Goal: Task Accomplishment & Management: Manage account settings

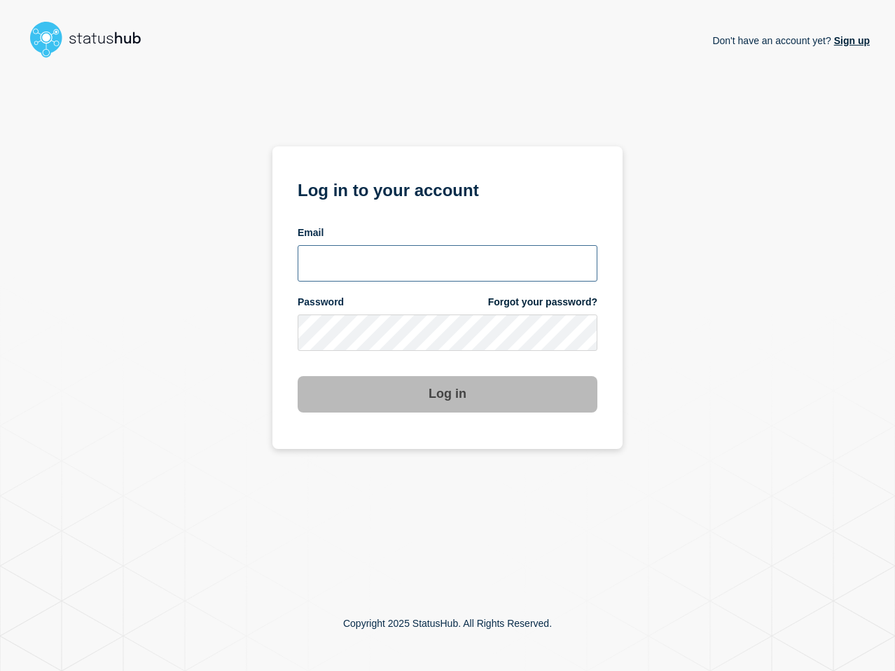
type input "lenil.samuel@bazaarvoice.com"
click at [744, 362] on div "Don't have an account yet? Sign up Log in to your account Email lenil.samuel@ba…" at bounding box center [447, 320] width 845 height 512
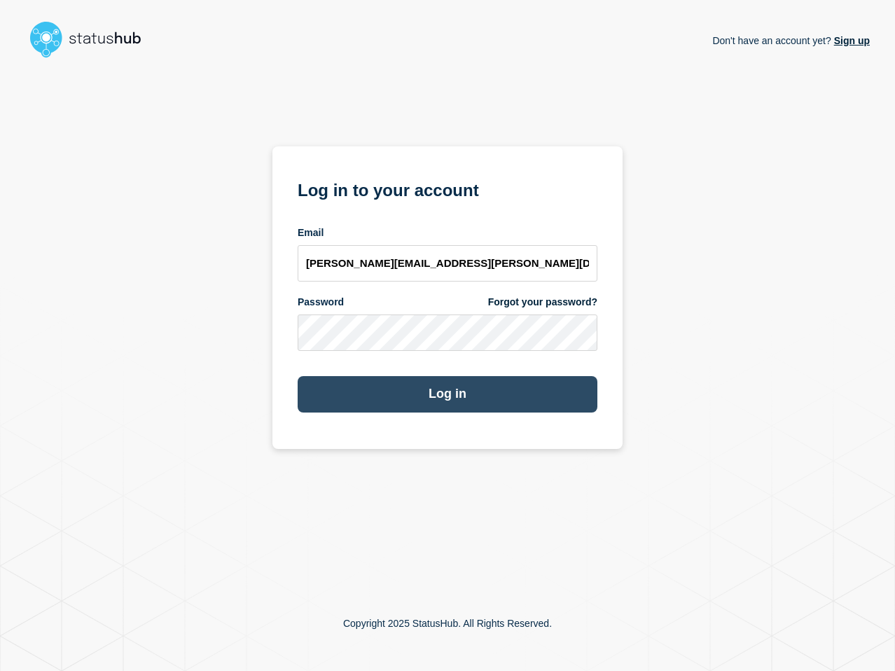
click at [498, 395] on button "Log in" at bounding box center [448, 394] width 300 height 36
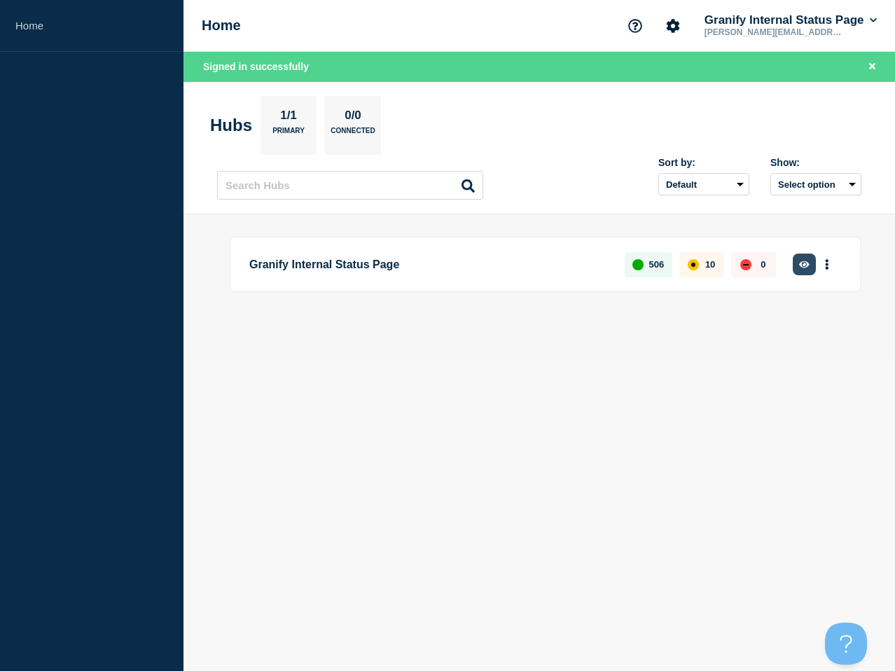
click at [799, 267] on icon "button" at bounding box center [804, 264] width 11 height 9
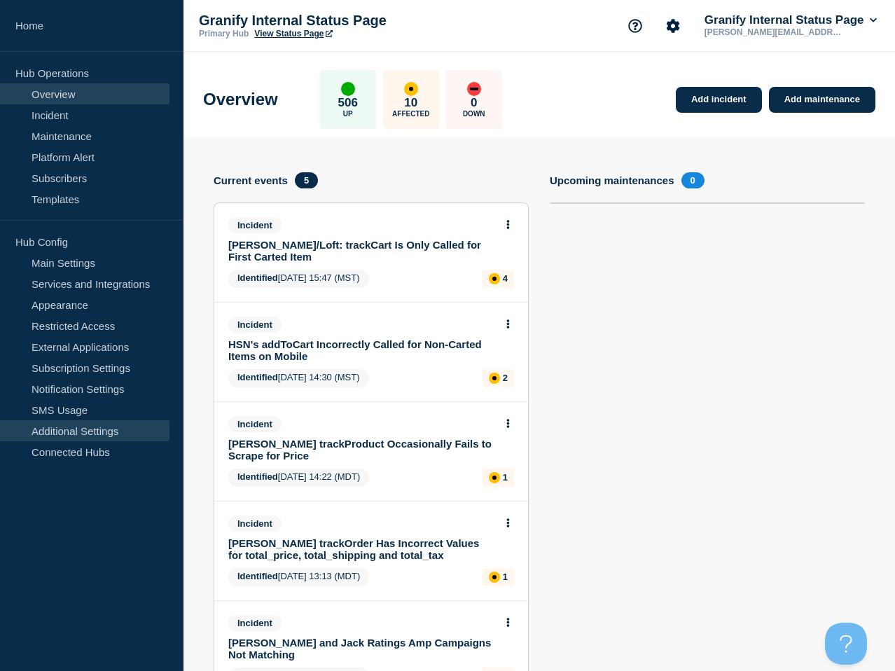
click at [84, 438] on link "Additional Settings" at bounding box center [85, 430] width 170 height 21
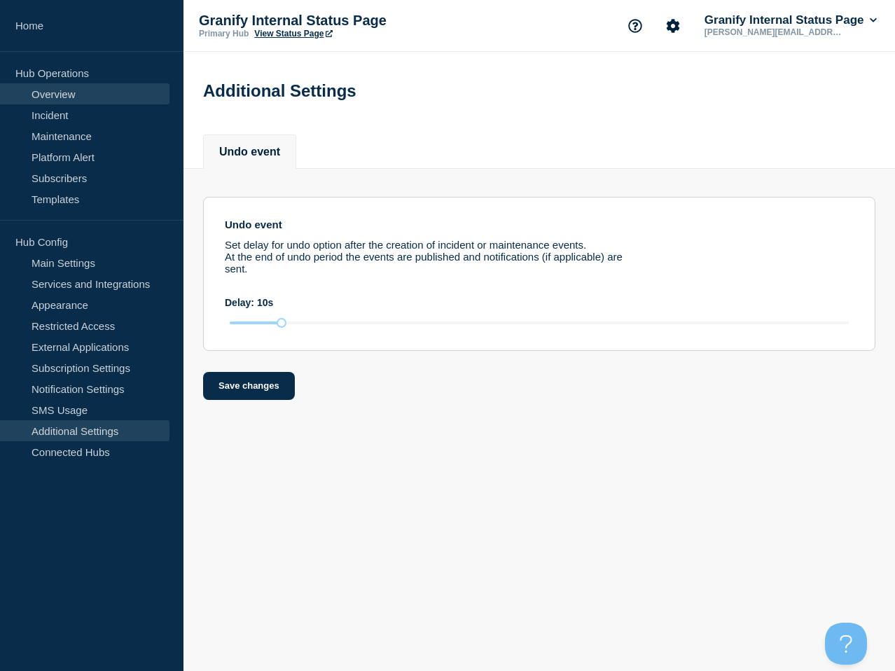
click at [63, 91] on link "Overview" at bounding box center [85, 93] width 170 height 21
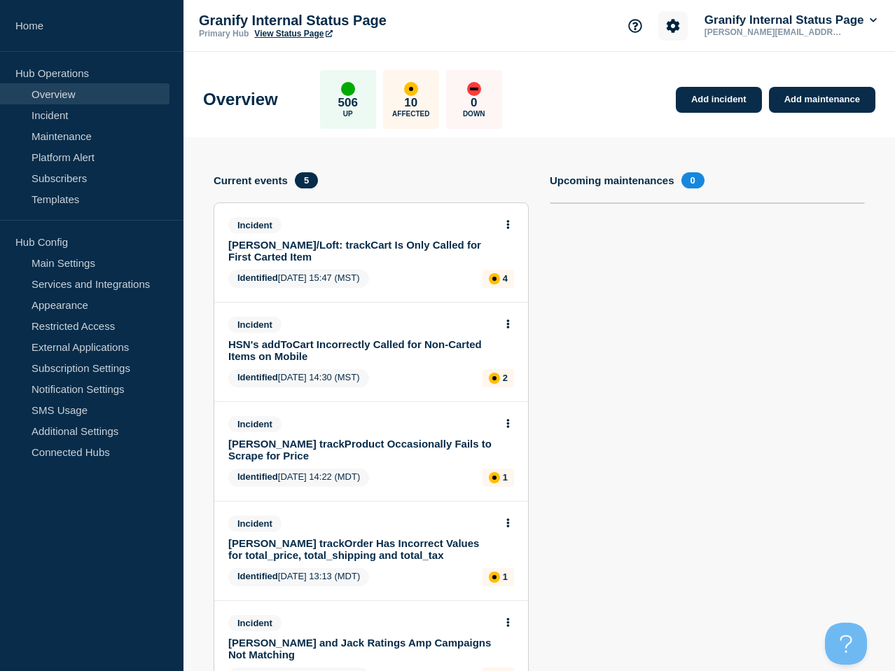
click at [666, 27] on icon "Account settings" at bounding box center [673, 26] width 14 height 14
click at [661, 106] on link "General Settings" at bounding box center [677, 101] width 78 height 12
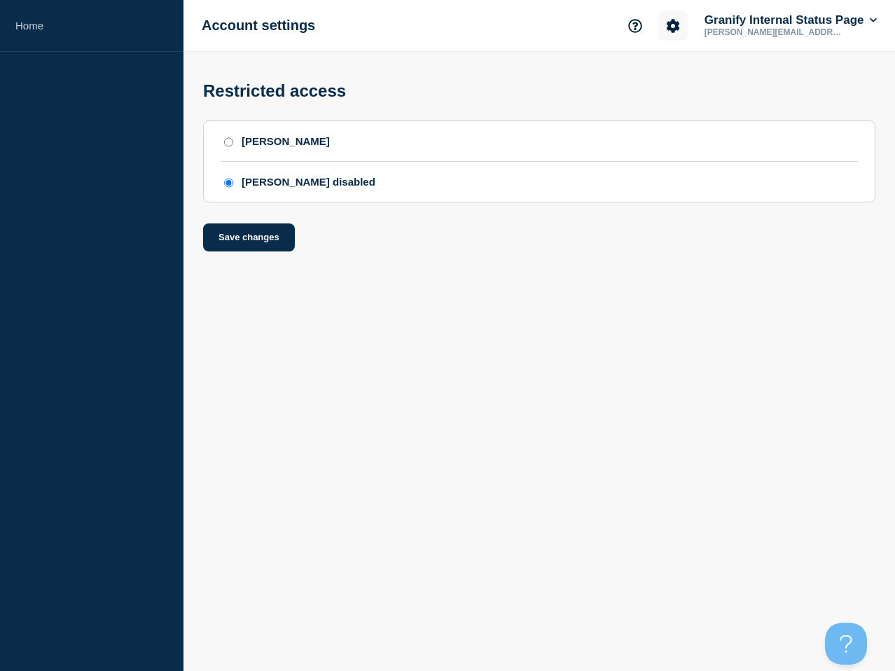
click at [666, 27] on icon "Account settings" at bounding box center [673, 26] width 14 height 14
click at [674, 79] on link "Team Members" at bounding box center [674, 83] width 72 height 12
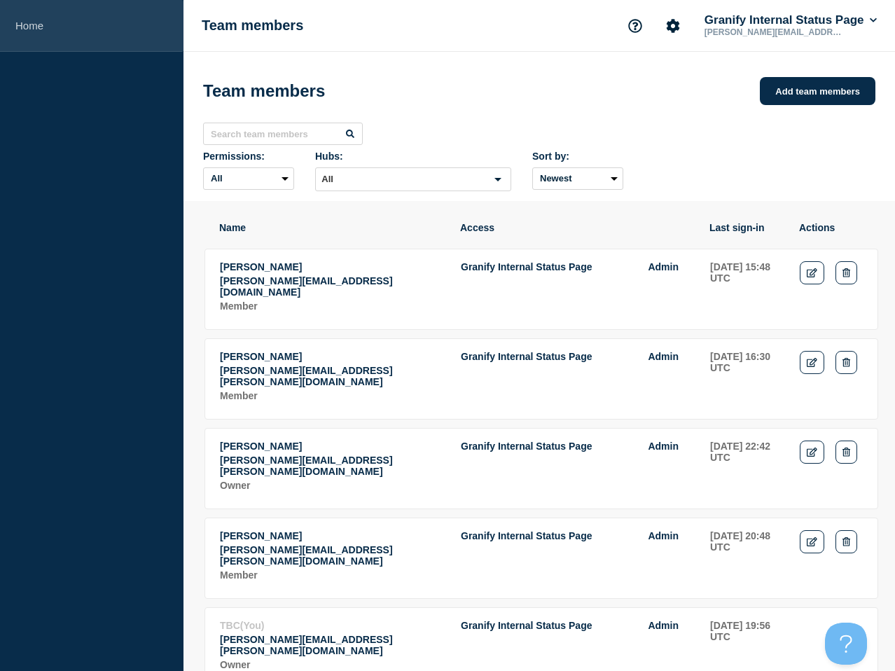
click at [13, 13] on link "Home" at bounding box center [92, 26] width 184 height 52
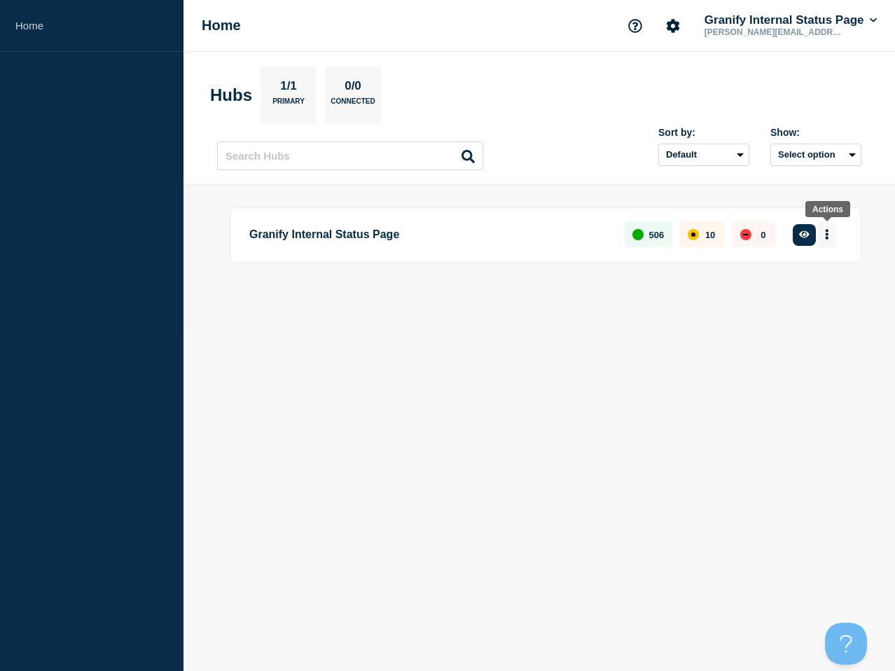
click at [824, 230] on button "More actions" at bounding box center [827, 235] width 18 height 26
click at [795, 237] on button "button" at bounding box center [804, 235] width 23 height 22
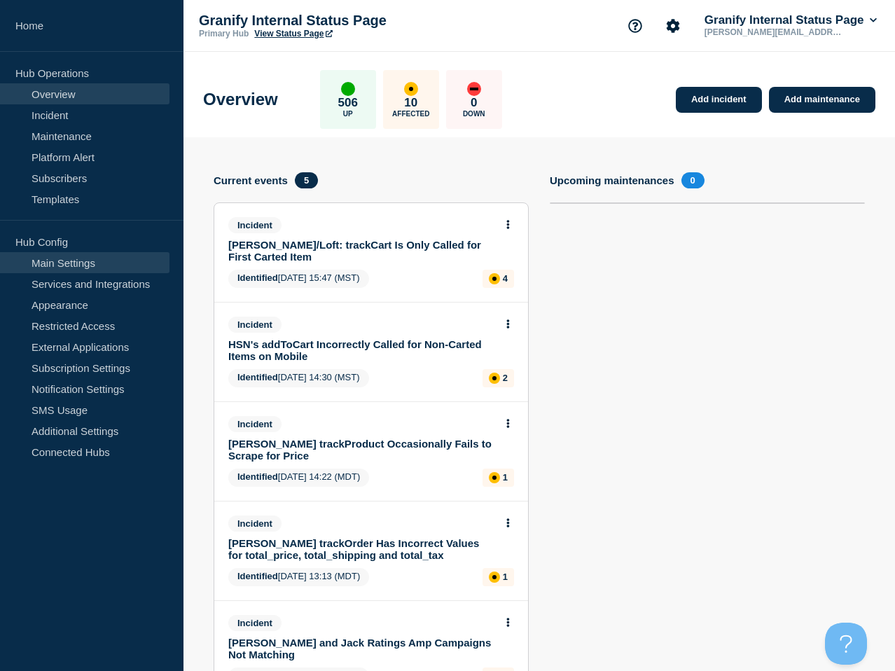
click at [102, 261] on link "Main Settings" at bounding box center [85, 262] width 170 height 21
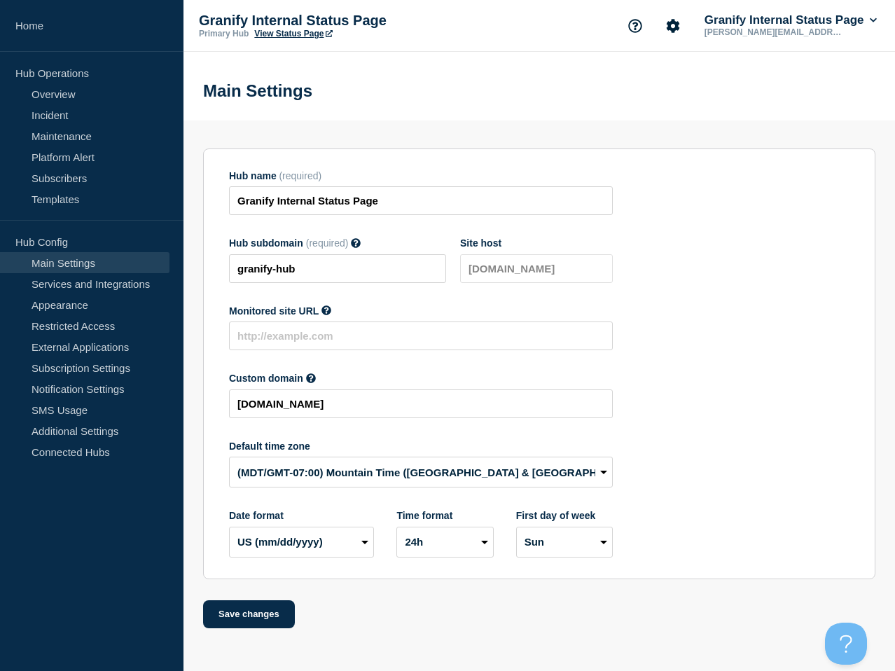
scroll to position [3, 0]
click at [872, 22] on icon at bounding box center [874, 20] width 8 height 8
click at [755, 177] on link "API Key" at bounding box center [745, 171] width 38 height 12
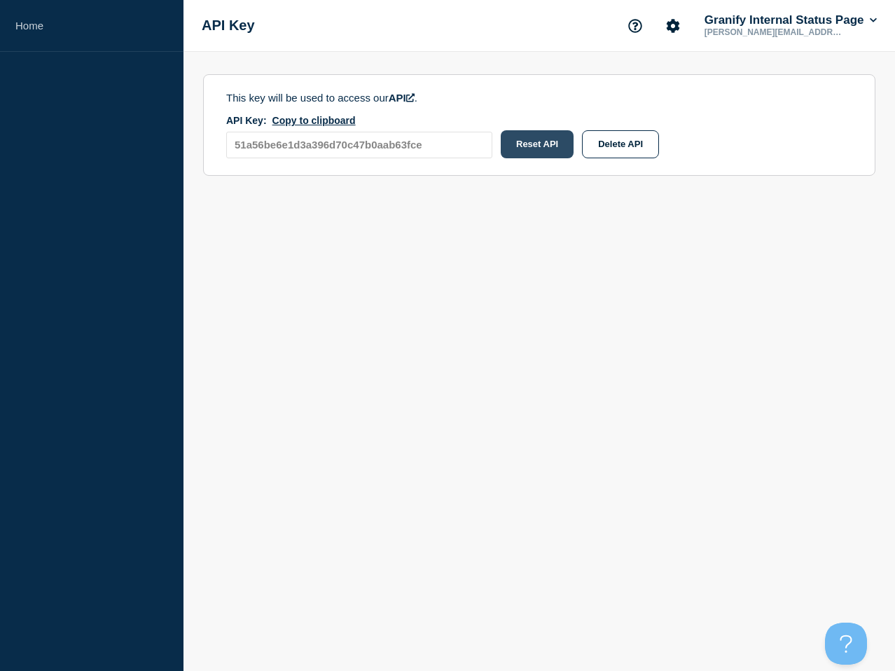
click at [540, 142] on button "Reset API" at bounding box center [537, 144] width 73 height 28
type input "13ba31c5cf5580ec191a77da8451cb9b"
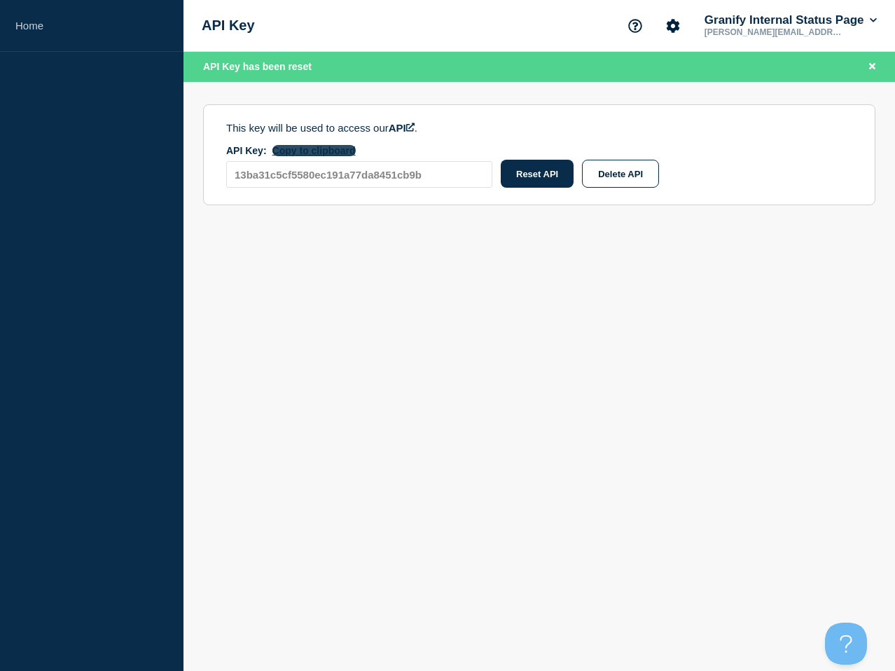
click at [330, 151] on button "Copy to clipboard" at bounding box center [314, 150] width 83 height 11
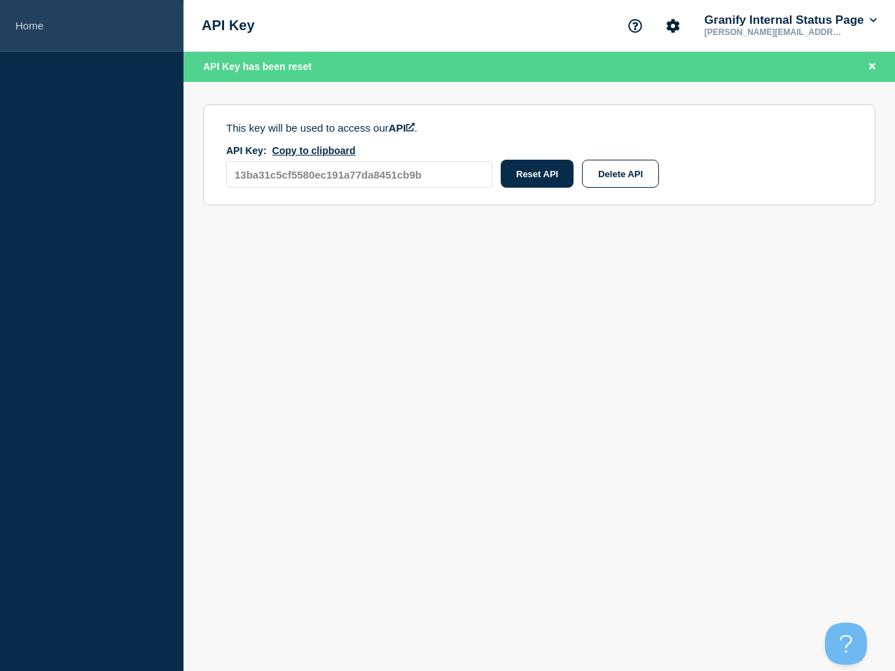
click at [51, 38] on link "Home" at bounding box center [92, 26] width 184 height 52
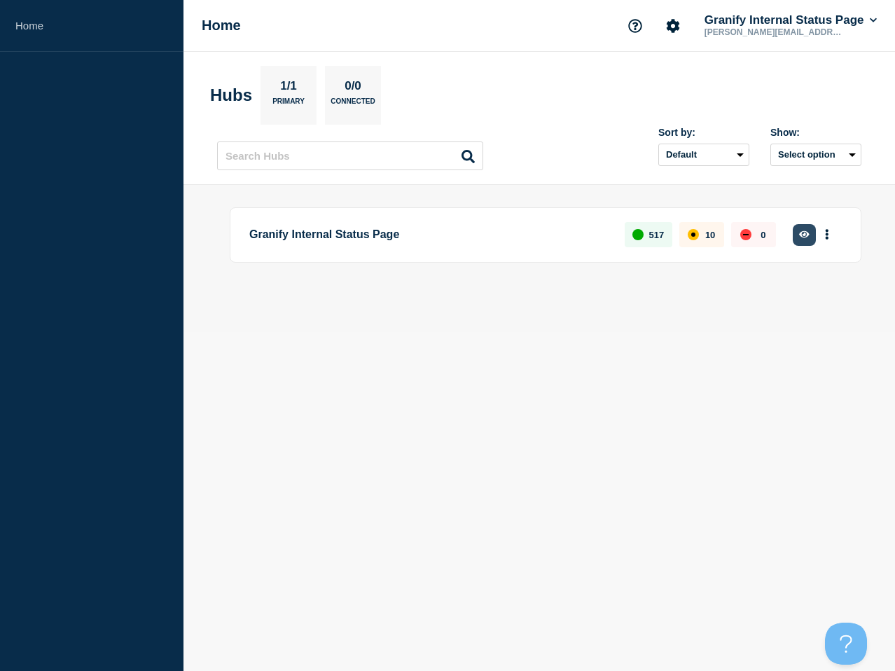
click at [806, 241] on button "button" at bounding box center [804, 235] width 23 height 22
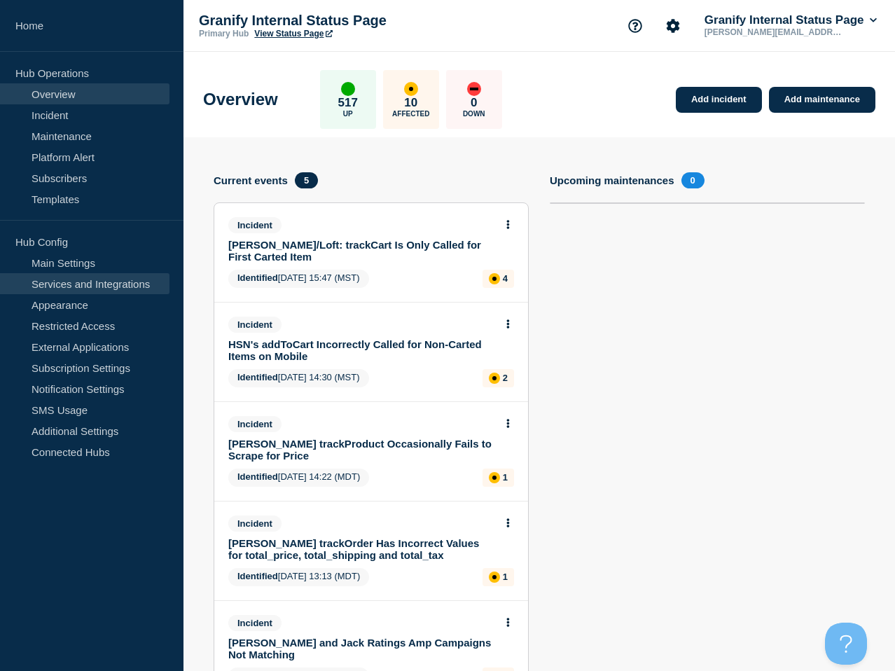
click at [90, 278] on link "Services and Integrations" at bounding box center [85, 283] width 170 height 21
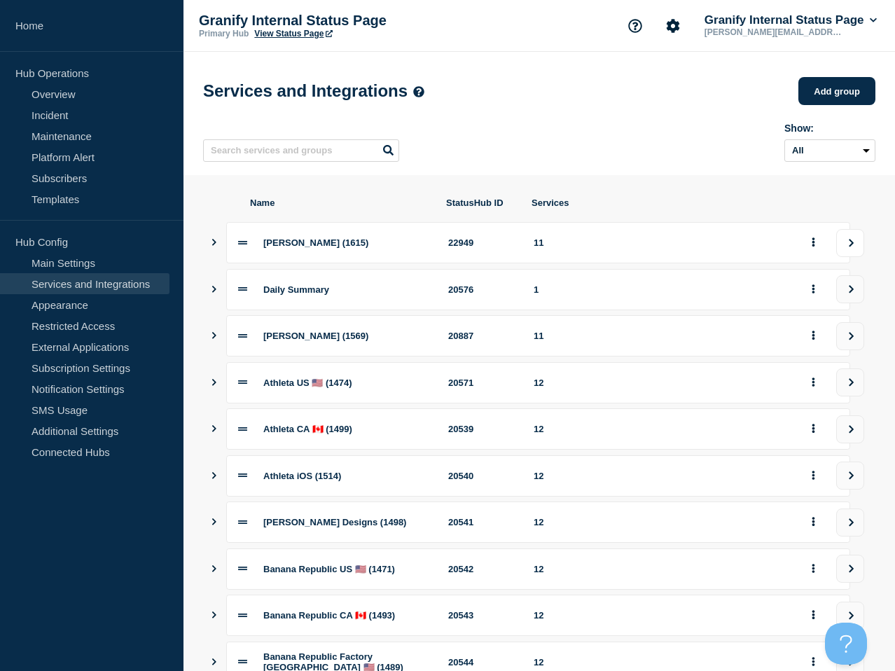
click at [854, 245] on button "view group" at bounding box center [851, 243] width 28 height 28
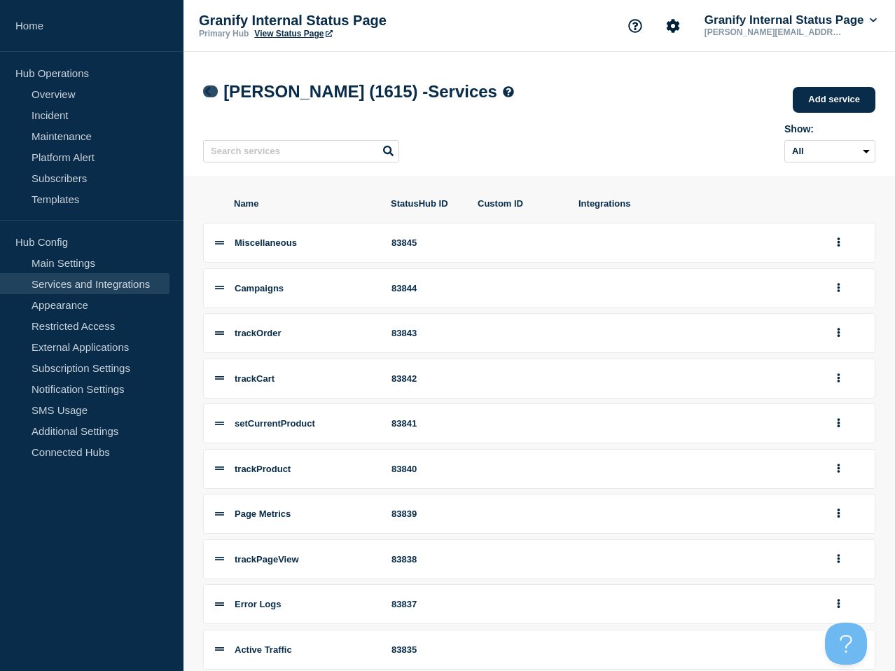
click at [206, 91] on icon at bounding box center [208, 91] width 6 height 9
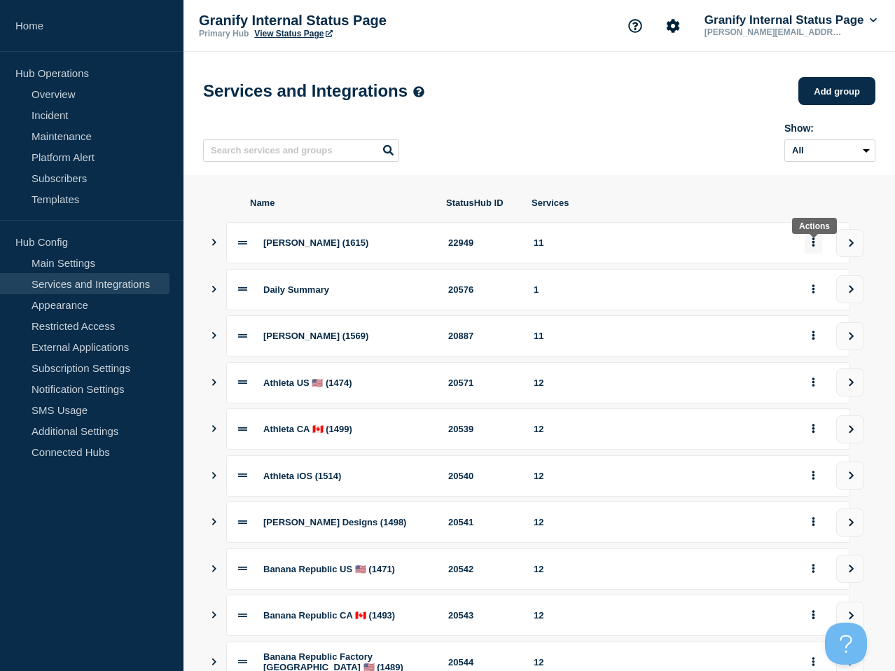
click at [816, 249] on button "group actions" at bounding box center [814, 243] width 18 height 22
click at [807, 430] on button "2" at bounding box center [822, 419] width 70 height 22
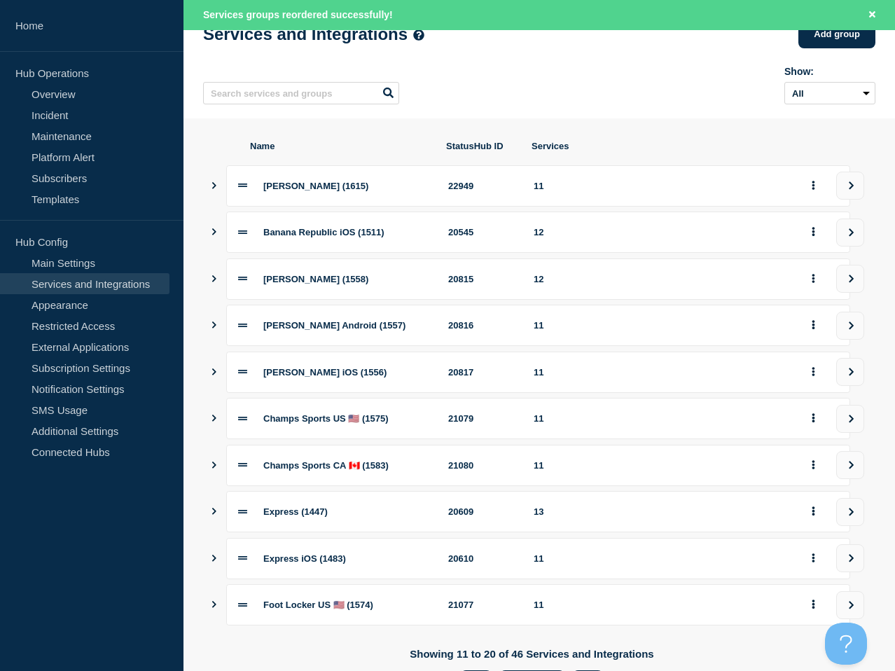
scroll to position [55, 0]
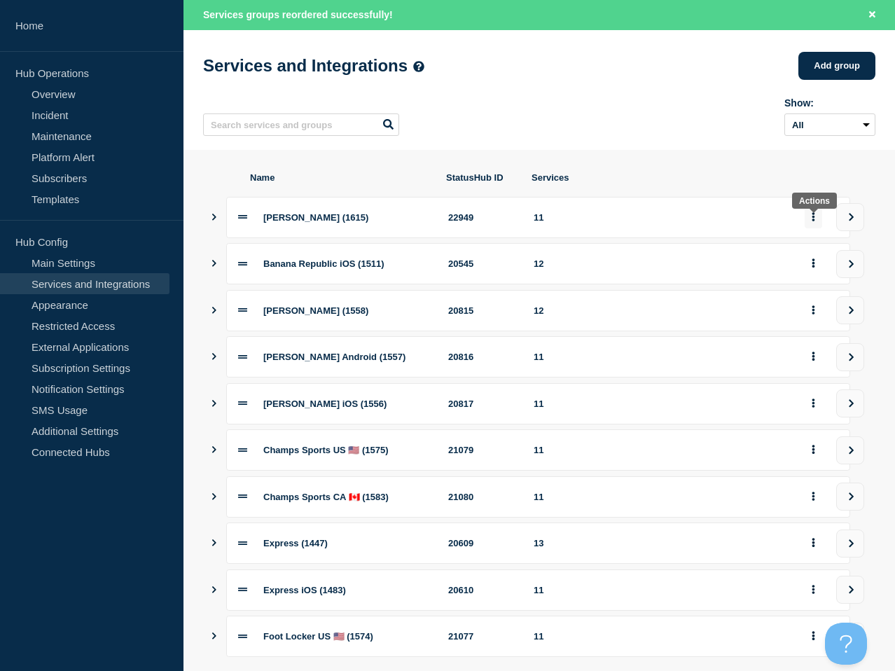
click at [811, 219] on button "group actions" at bounding box center [814, 218] width 18 height 22
click at [818, 426] on button "3" at bounding box center [822, 415] width 70 height 22
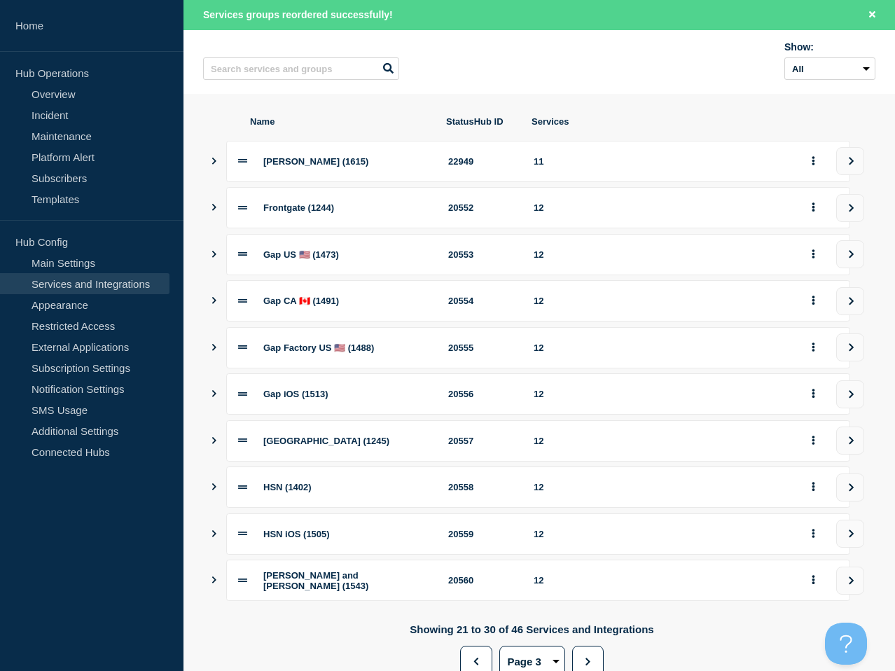
scroll to position [112, 0]
click at [815, 165] on icon "group actions" at bounding box center [814, 160] width 4 height 9
click at [811, 359] on button "4" at bounding box center [822, 358] width 70 height 22
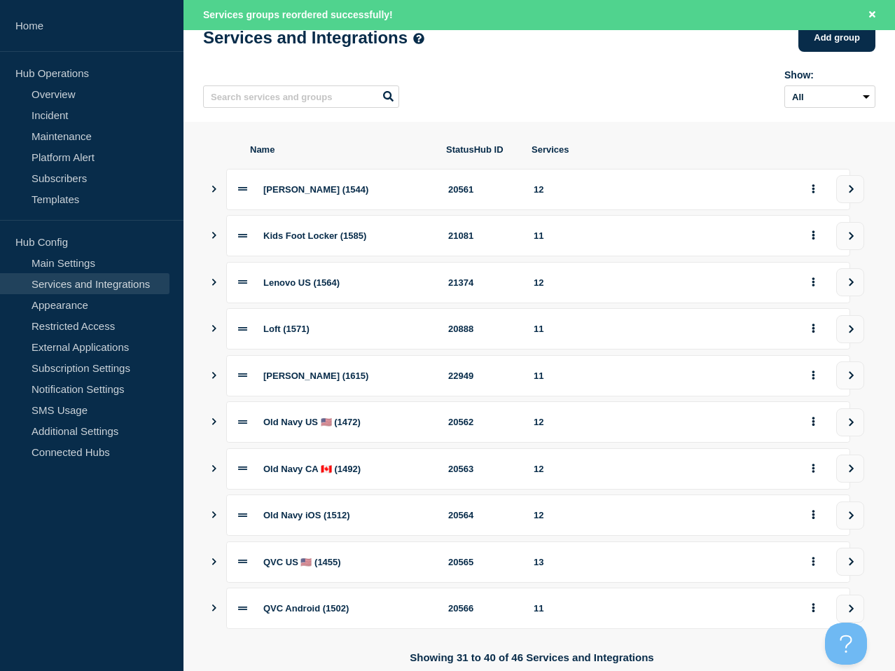
scroll to position [203, 0]
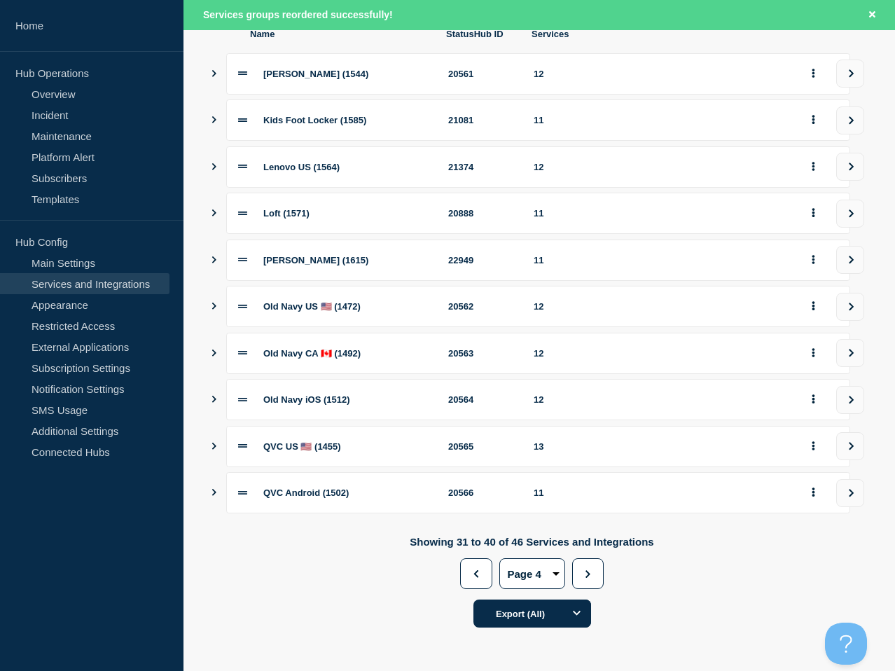
click at [550, 586] on select "Page 1 Page 2 Page 3 Page 4 Page 5" at bounding box center [533, 573] width 66 height 31
click at [500, 571] on select "Page 1 Page 2 Page 3 Page 4 Page 5" at bounding box center [533, 573] width 66 height 31
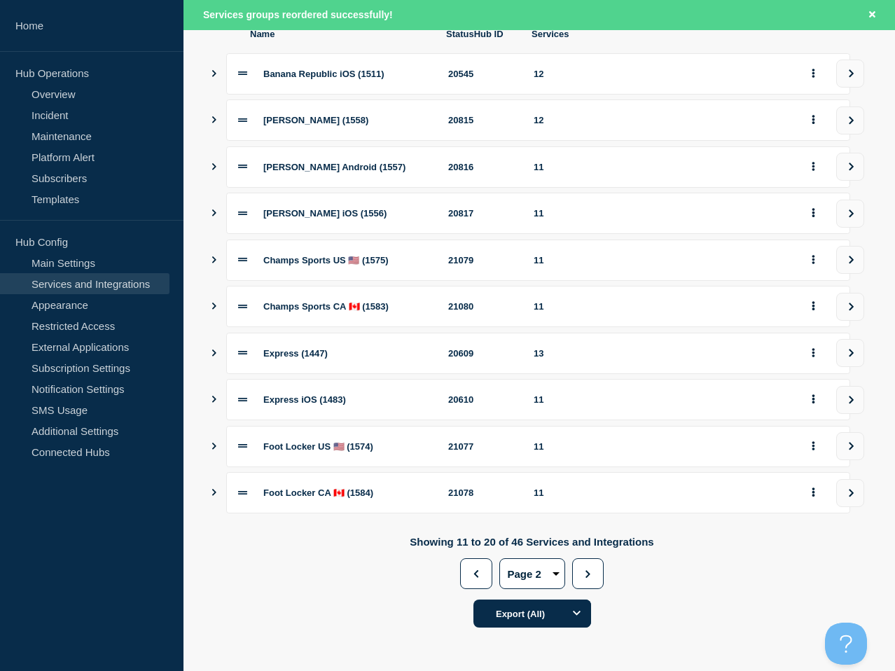
scroll to position [102, 0]
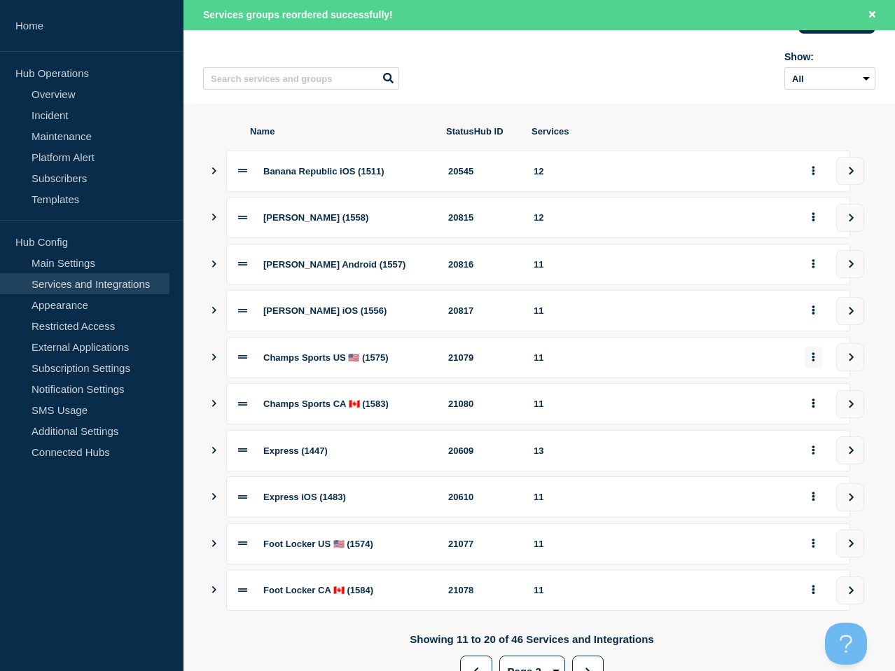
click at [817, 369] on button "group actions" at bounding box center [814, 358] width 18 height 22
click at [817, 421] on button "Delete" at bounding box center [822, 417] width 70 height 22
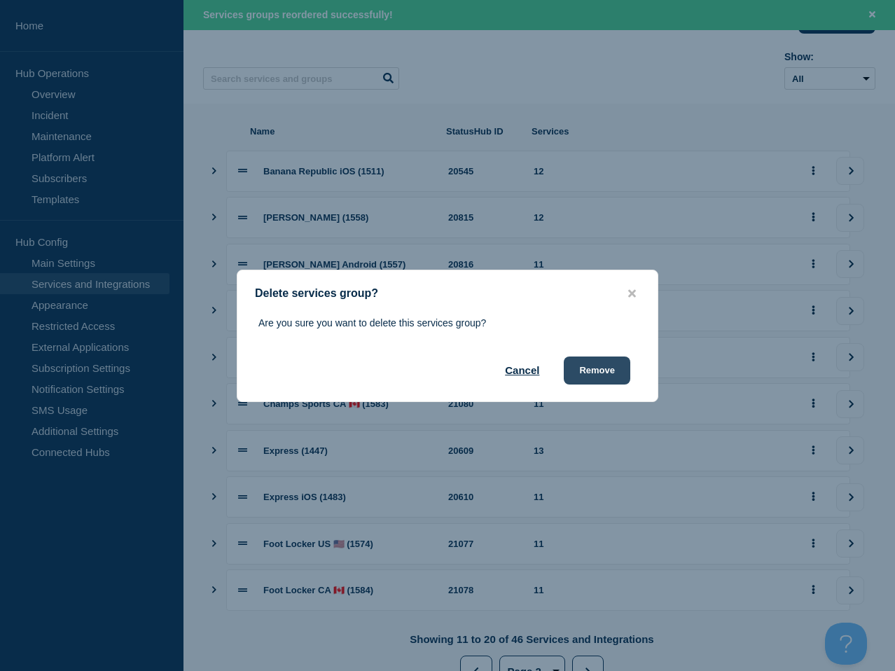
click at [592, 372] on button "Remove" at bounding box center [597, 371] width 67 height 28
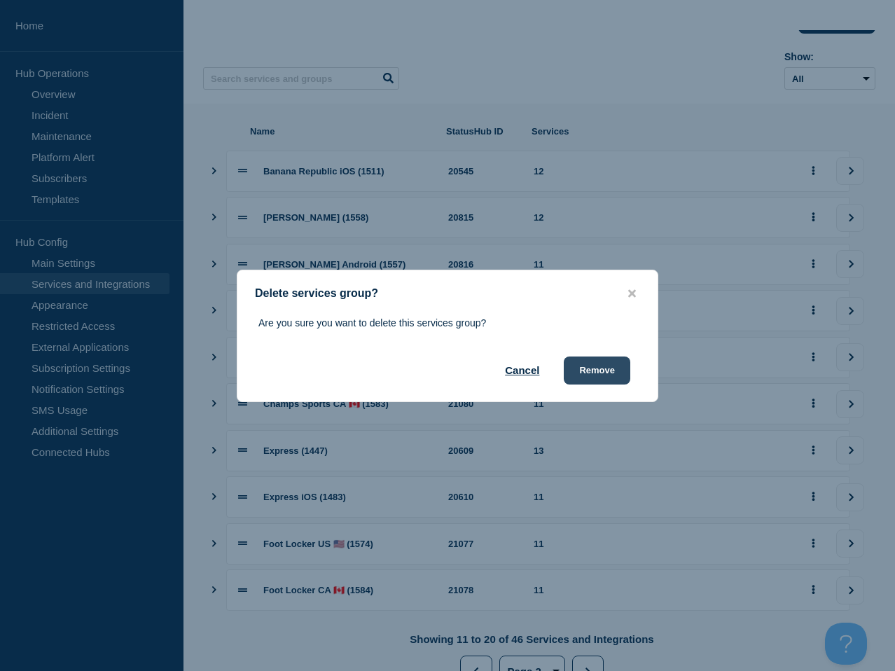
scroll to position [0, 0]
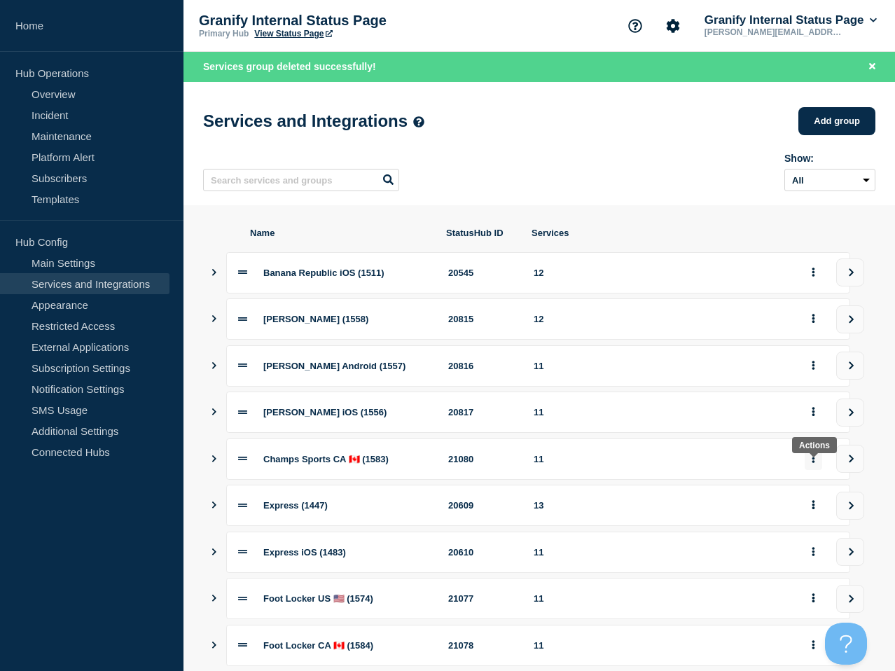
click at [815, 463] on icon "group actions" at bounding box center [814, 458] width 4 height 9
click at [824, 272] on button "Delete" at bounding box center [822, 271] width 70 height 22
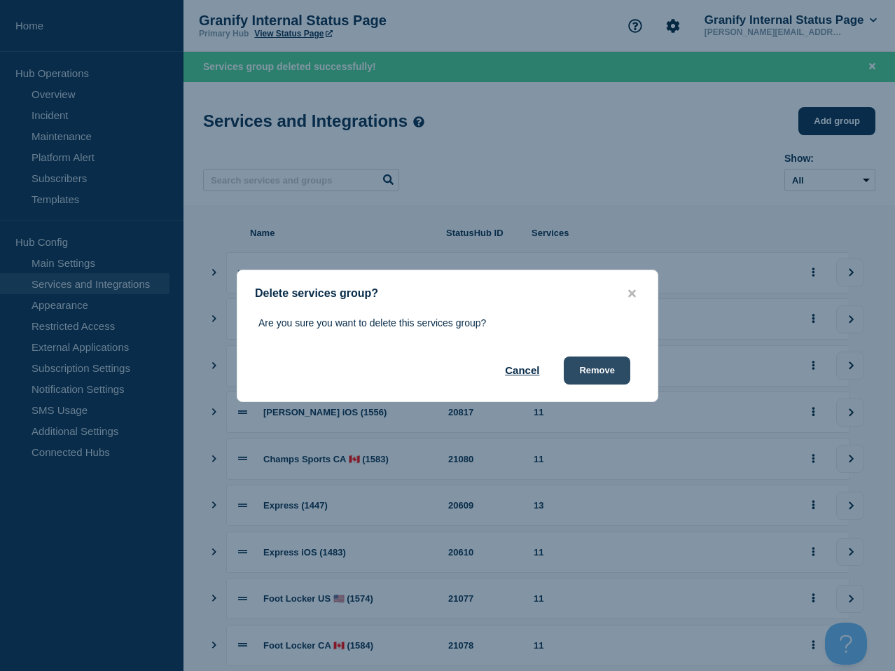
click at [582, 370] on button "Remove" at bounding box center [597, 371] width 67 height 28
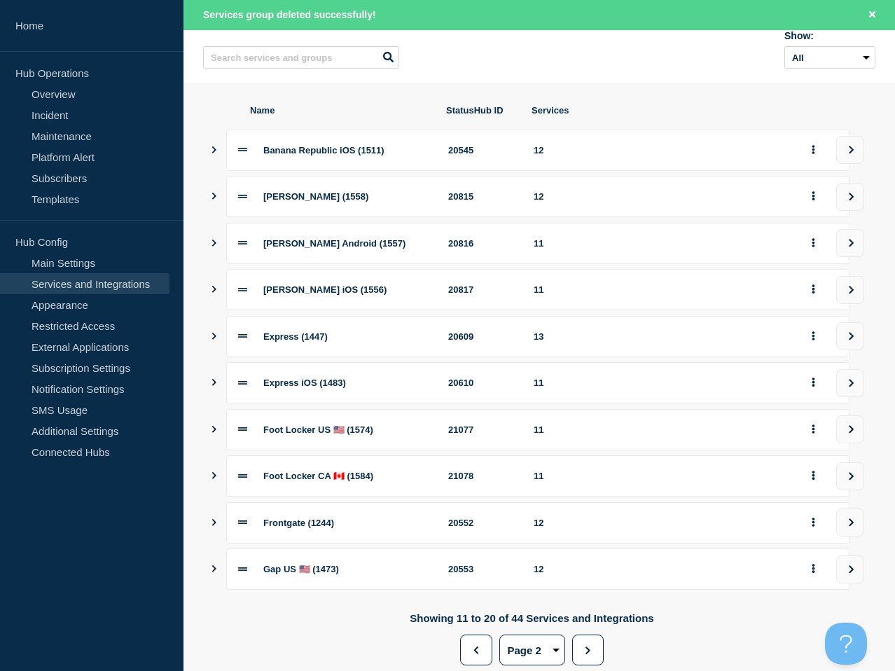
scroll to position [153, 0]
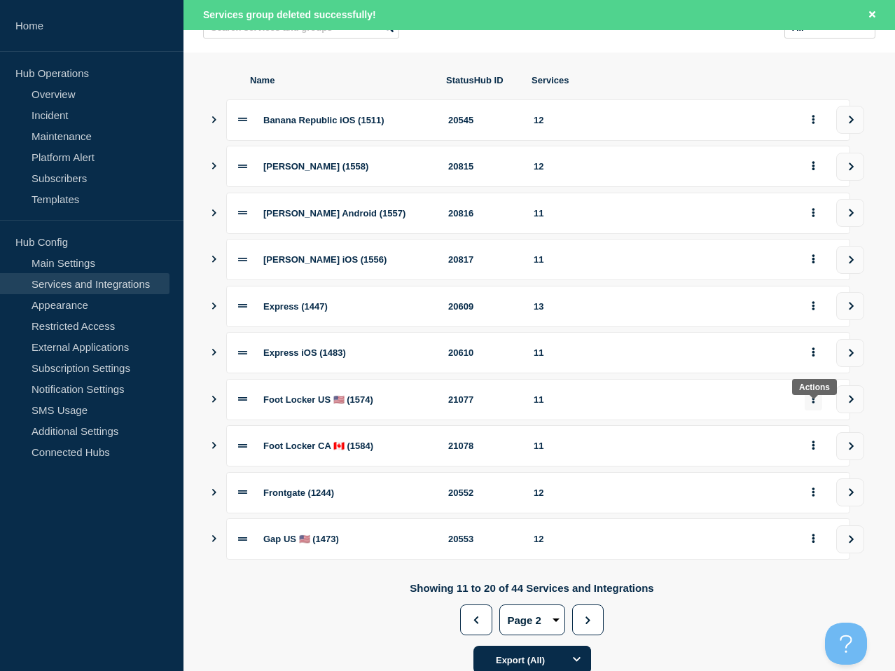
click at [811, 411] on button "group actions" at bounding box center [814, 400] width 18 height 22
click at [823, 462] on button "Delete" at bounding box center [822, 460] width 70 height 22
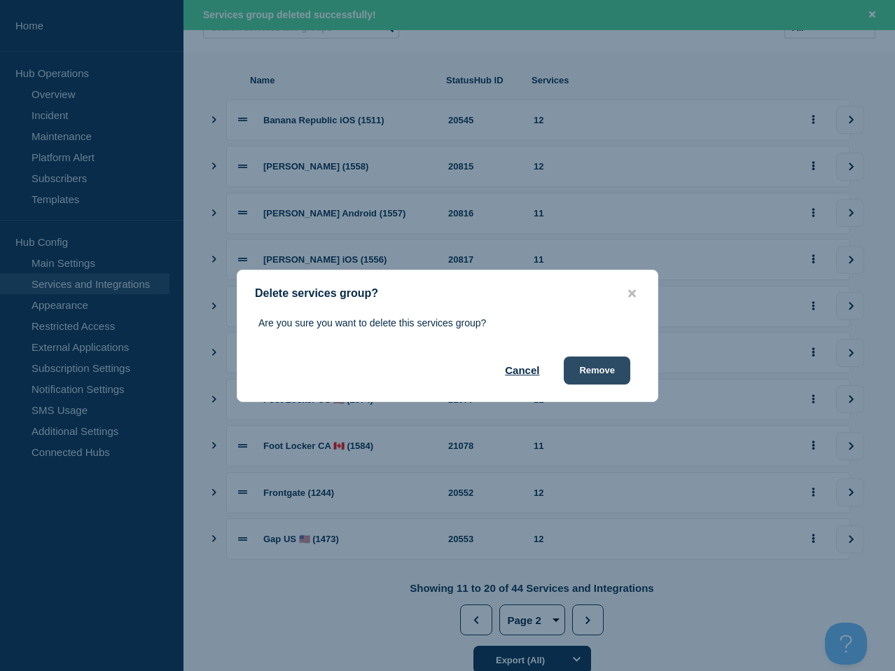
click at [610, 367] on button "Remove" at bounding box center [597, 371] width 67 height 28
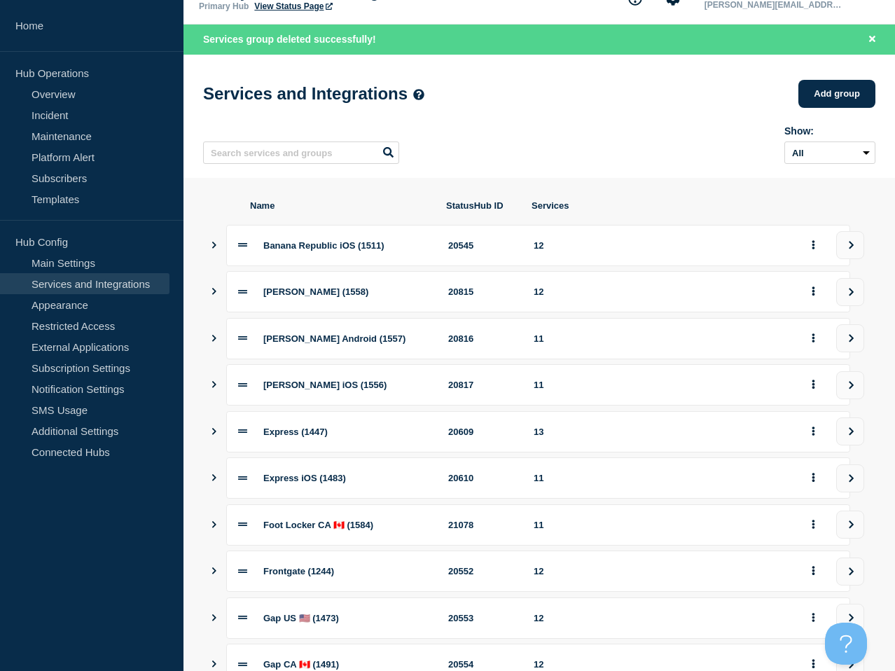
scroll to position [32, 0]
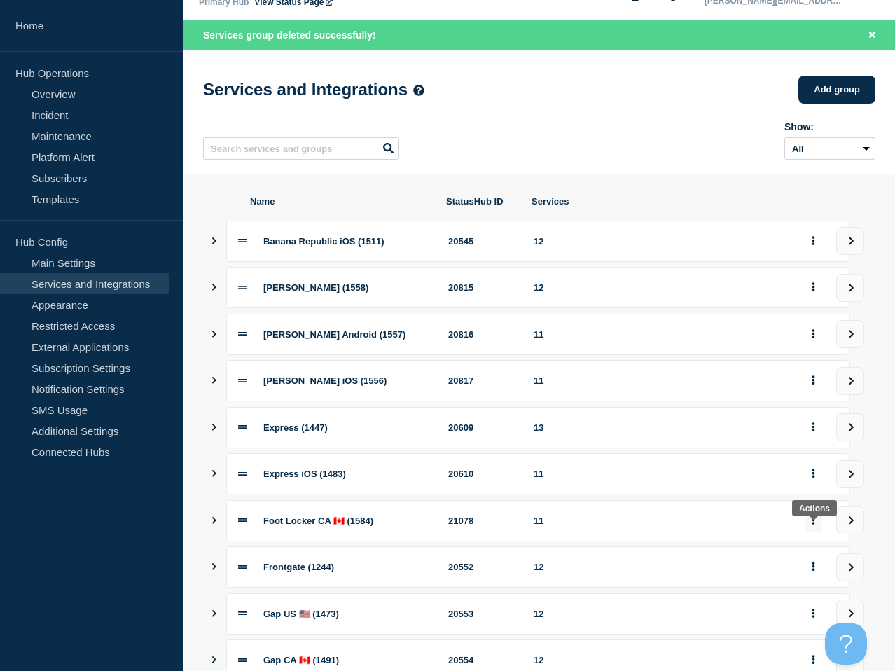
click at [816, 528] on button "group actions" at bounding box center [814, 521] width 18 height 22
click at [822, 338] on button "Delete" at bounding box center [822, 334] width 70 height 22
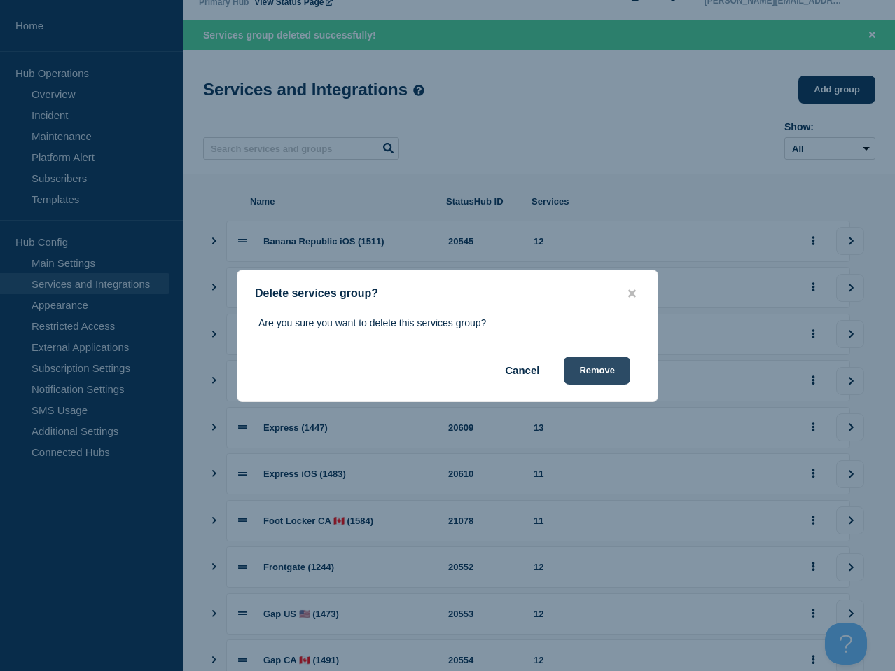
drag, startPoint x: 605, startPoint y: 366, endPoint x: 605, endPoint y: 411, distance: 44.8
click at [605, 367] on button "Remove" at bounding box center [597, 371] width 67 height 28
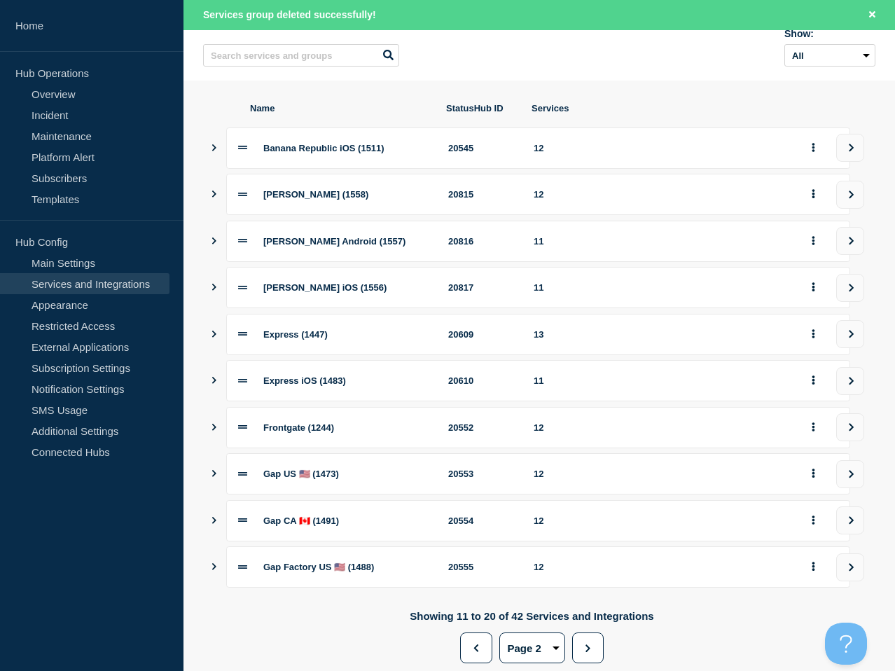
scroll to position [216, 0]
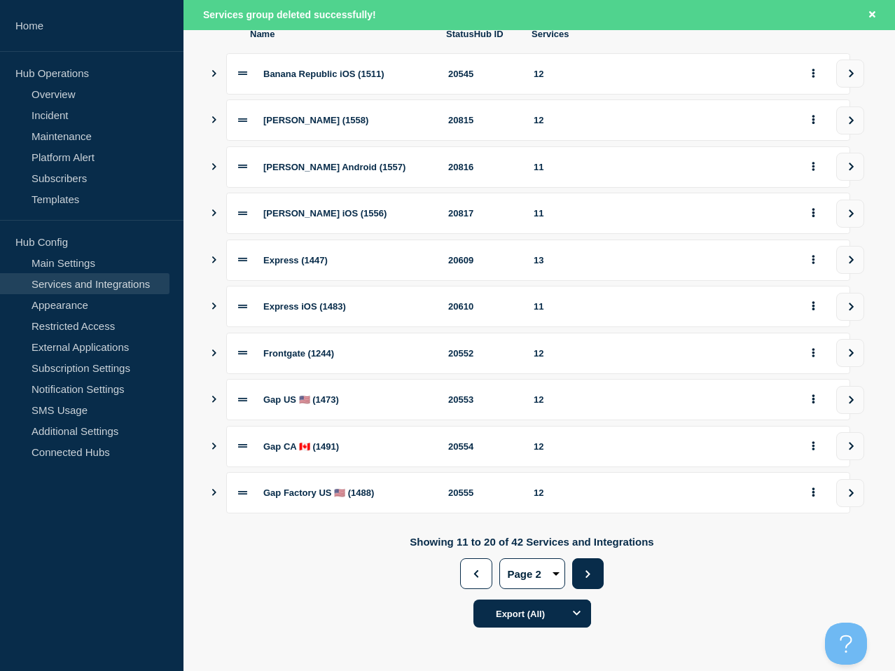
click at [579, 583] on button "Next" at bounding box center [588, 573] width 32 height 31
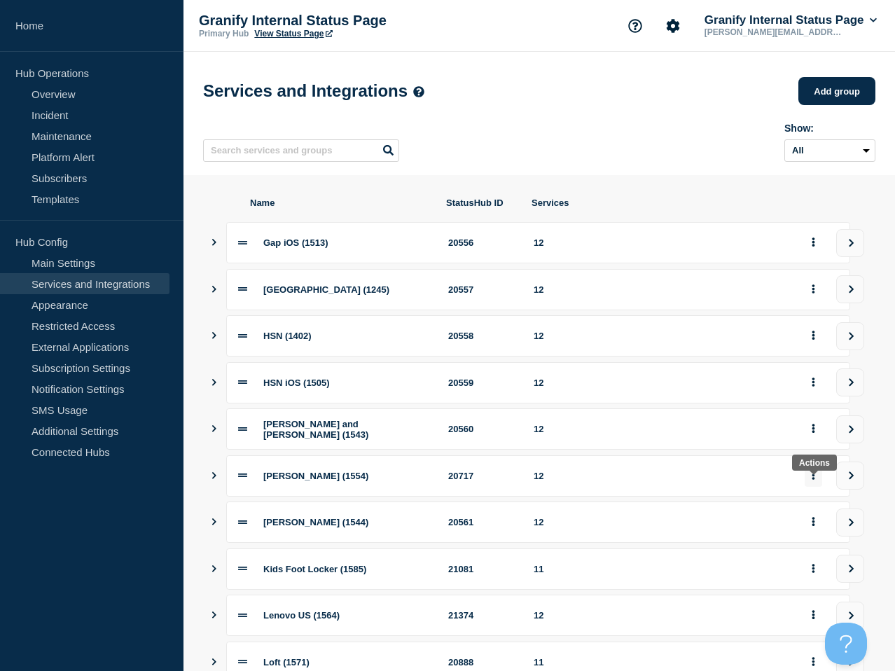
click at [812, 480] on icon "group actions" at bounding box center [814, 475] width 4 height 9
click at [823, 283] on button "Delete" at bounding box center [822, 288] width 70 height 22
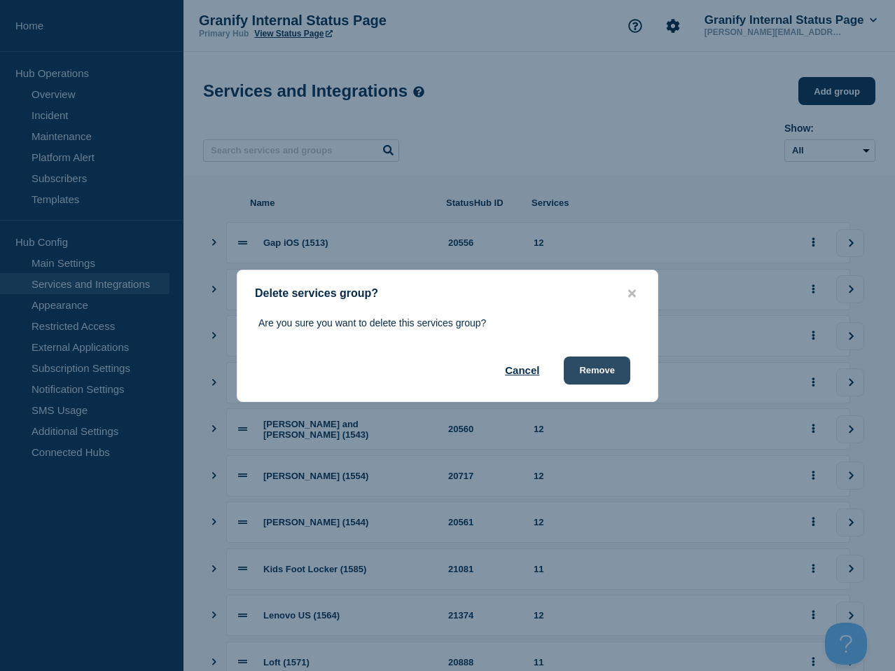
click at [601, 373] on button "Remove" at bounding box center [597, 371] width 67 height 28
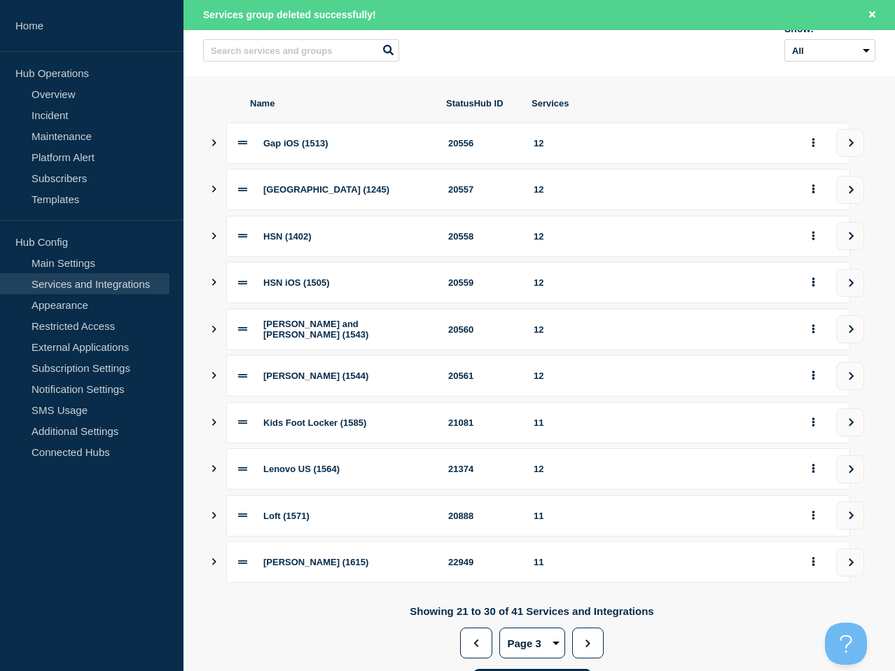
scroll to position [137, 0]
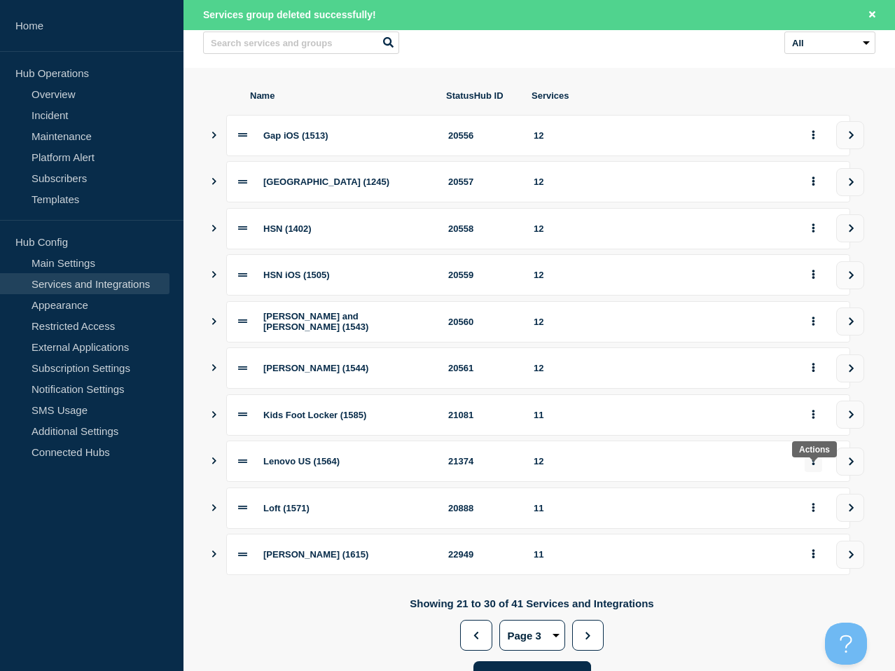
click at [818, 471] on button "group actions" at bounding box center [814, 462] width 18 height 22
click at [821, 275] on button "Delete" at bounding box center [822, 275] width 70 height 22
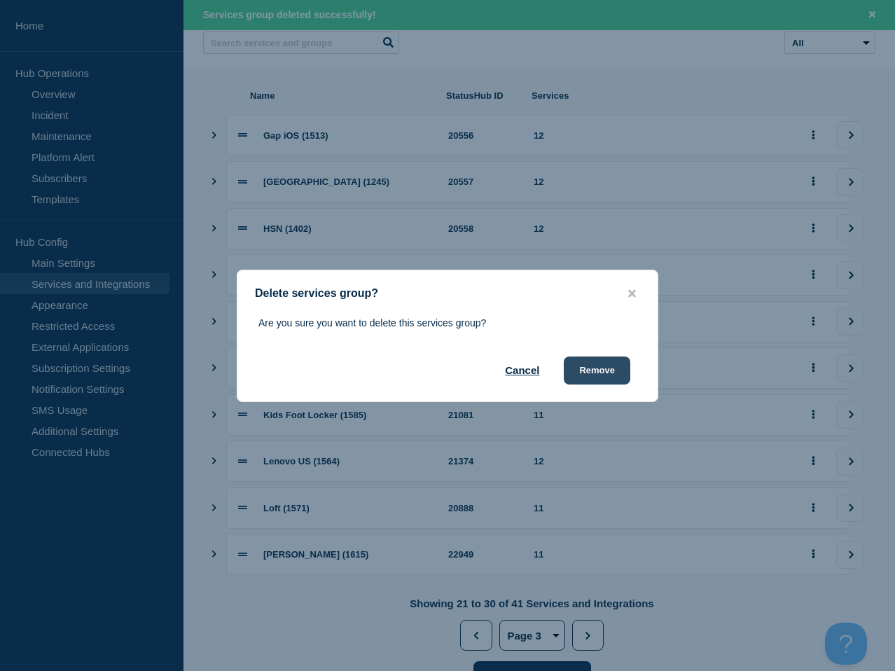
click at [593, 371] on button "Remove" at bounding box center [597, 371] width 67 height 28
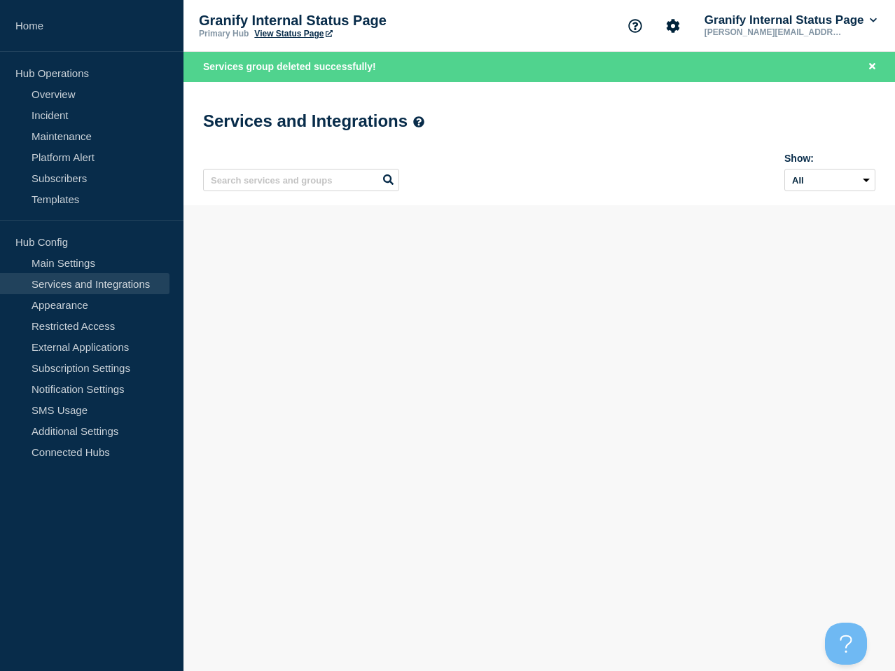
scroll to position [0, 0]
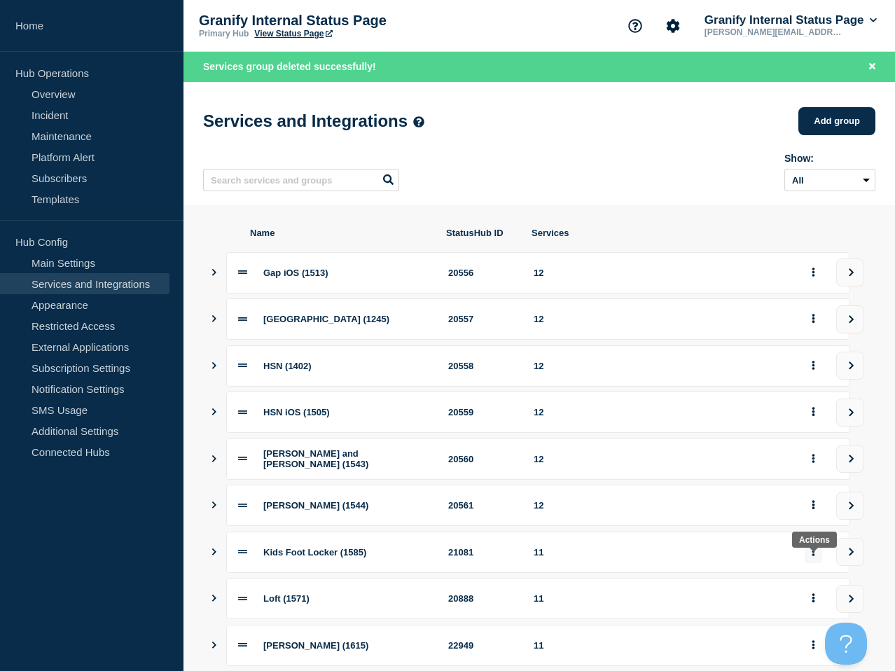
click at [815, 556] on icon "group actions" at bounding box center [814, 551] width 4 height 9
click at [825, 365] on button "Delete" at bounding box center [822, 366] width 70 height 22
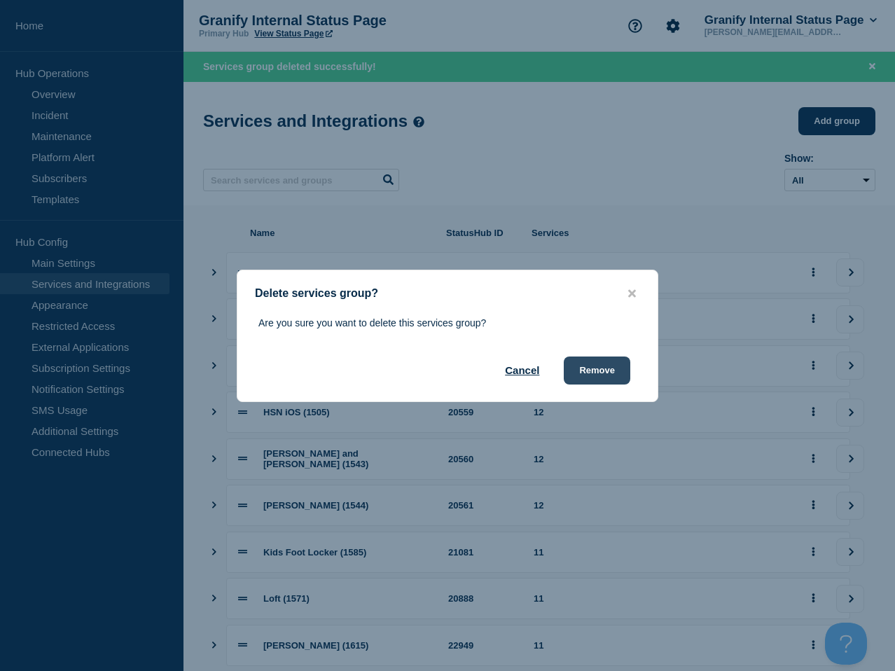
click at [585, 374] on button "Remove" at bounding box center [597, 371] width 67 height 28
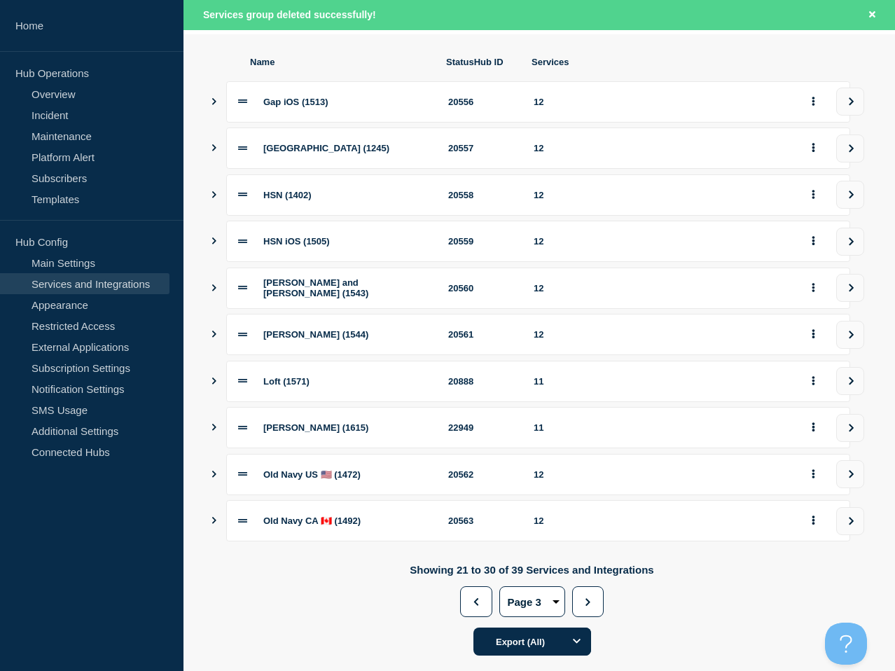
scroll to position [177, 0]
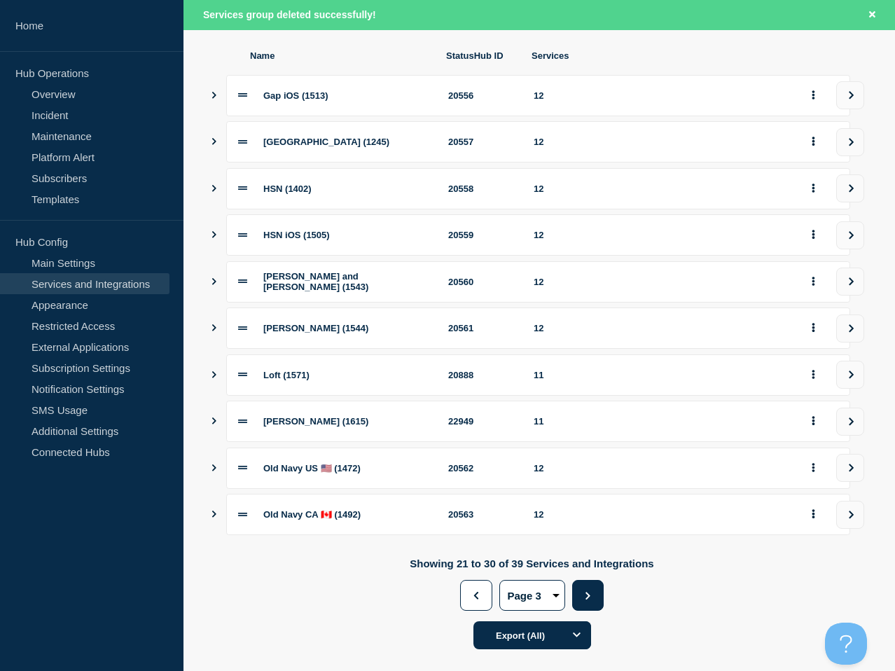
click at [586, 611] on button "Next" at bounding box center [588, 595] width 32 height 31
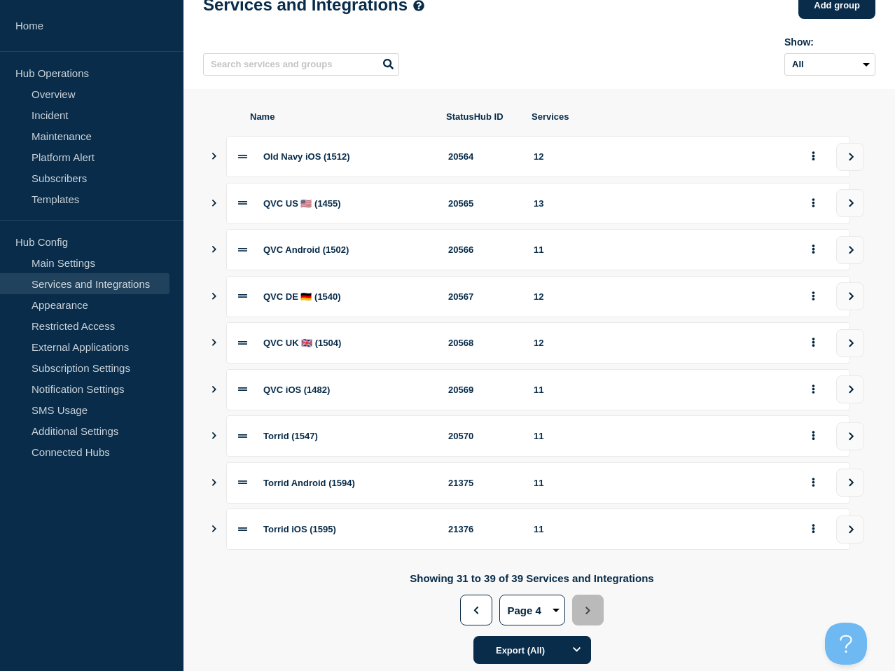
scroll to position [88, 0]
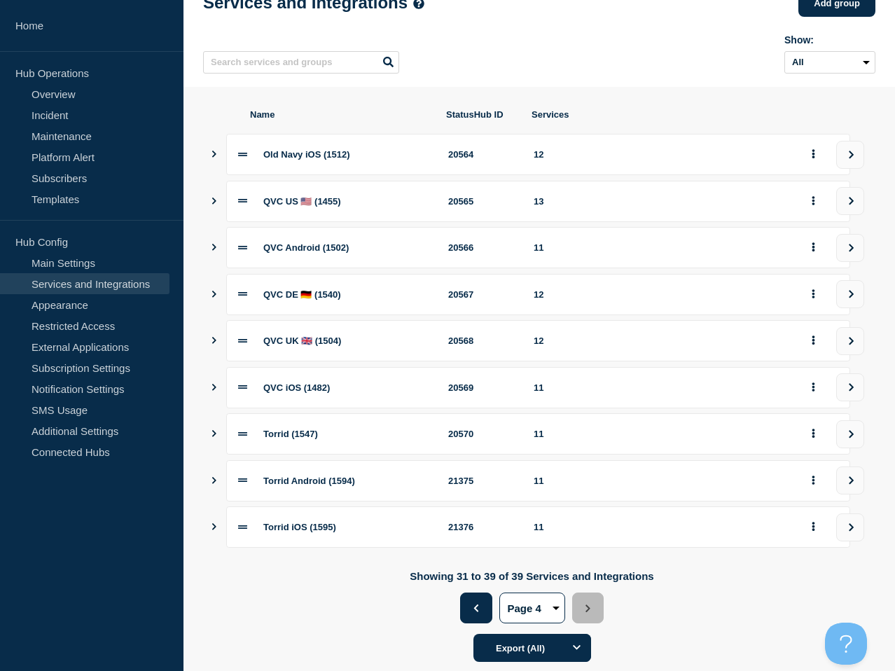
click at [482, 621] on button "Previous" at bounding box center [476, 608] width 32 height 31
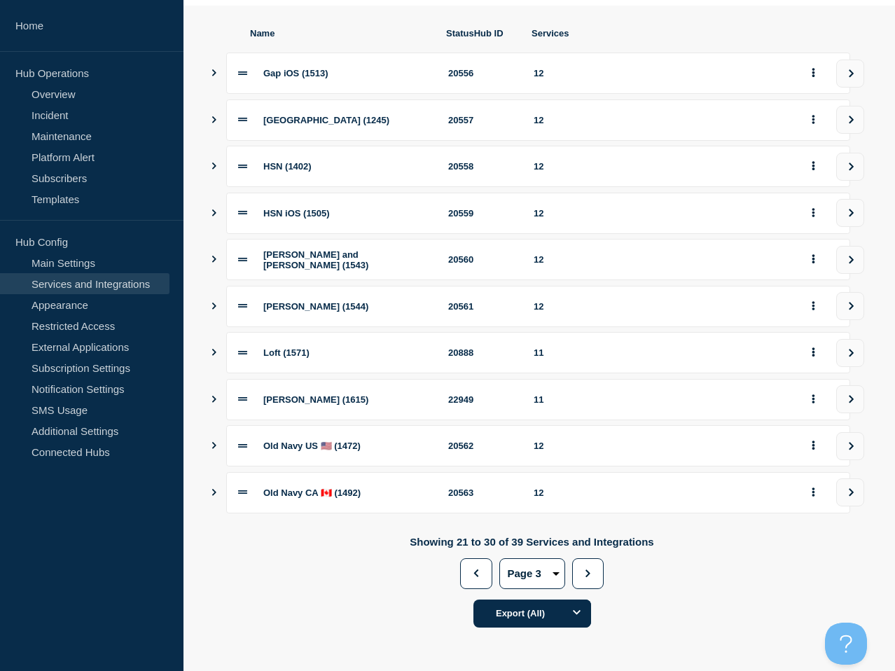
scroll to position [183, 0]
click at [862, 401] on button "view group" at bounding box center [851, 399] width 28 height 28
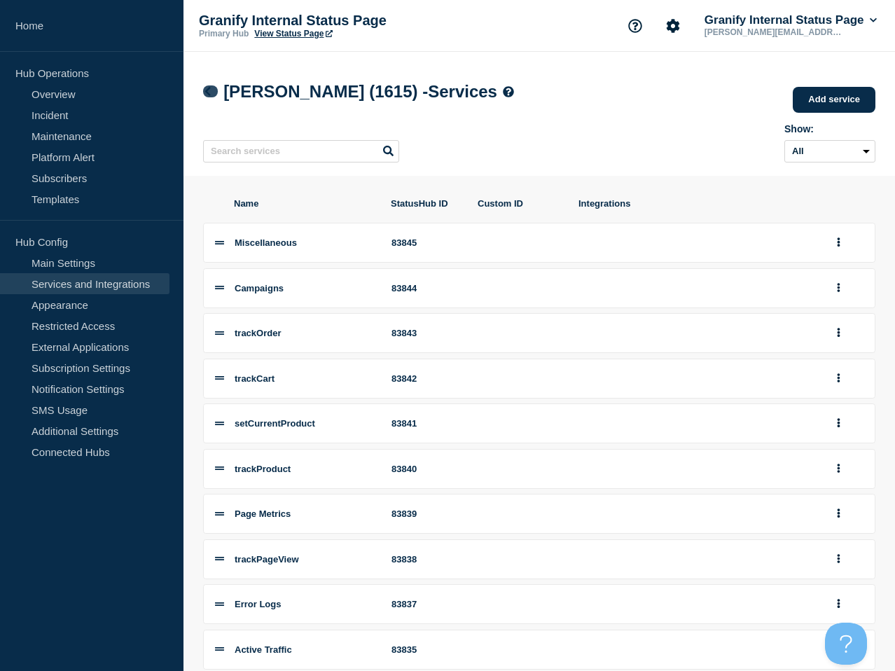
click at [210, 89] on icon at bounding box center [207, 91] width 11 height 9
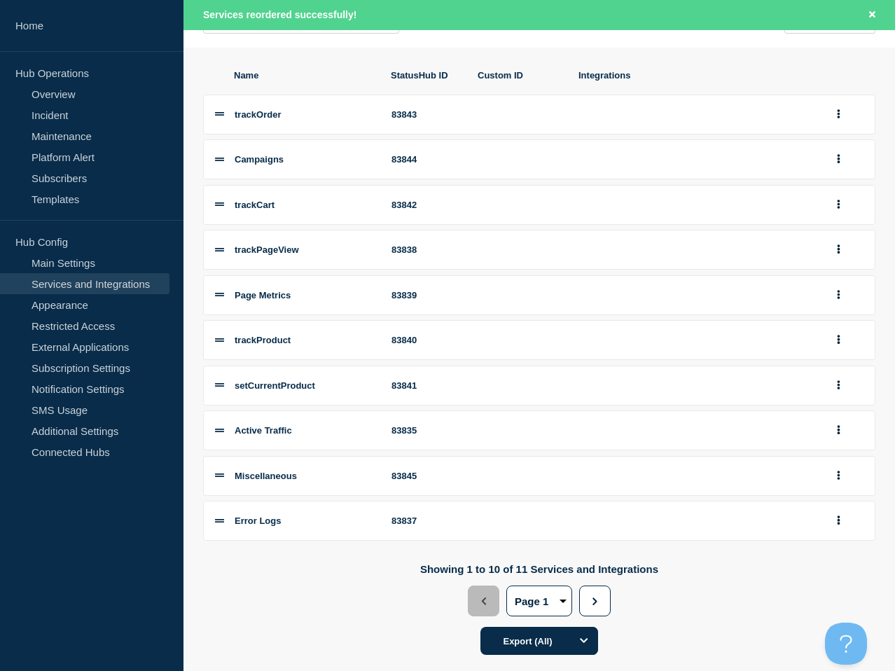
scroll to position [198, 0]
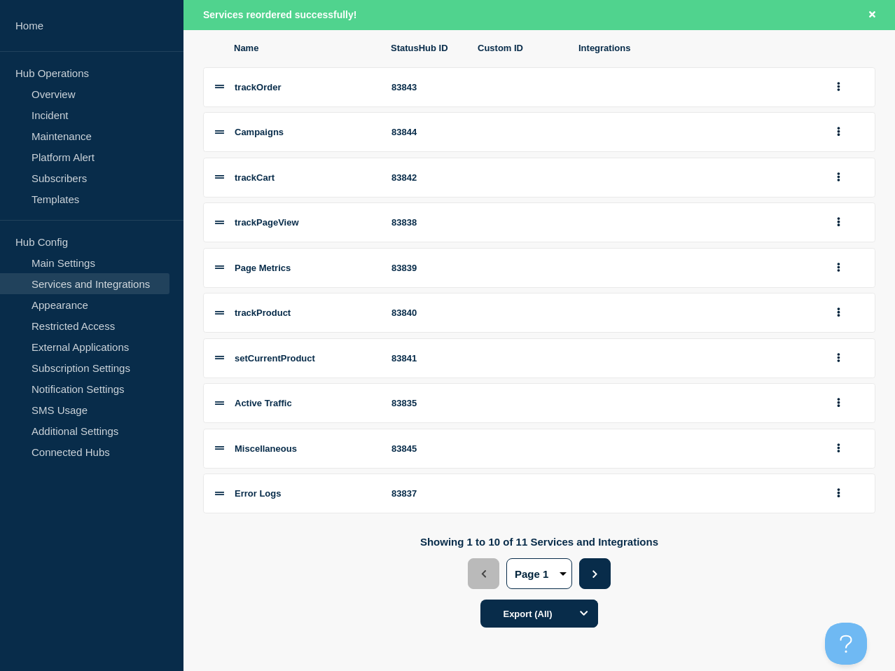
click at [593, 577] on icon "button" at bounding box center [595, 574] width 9 height 8
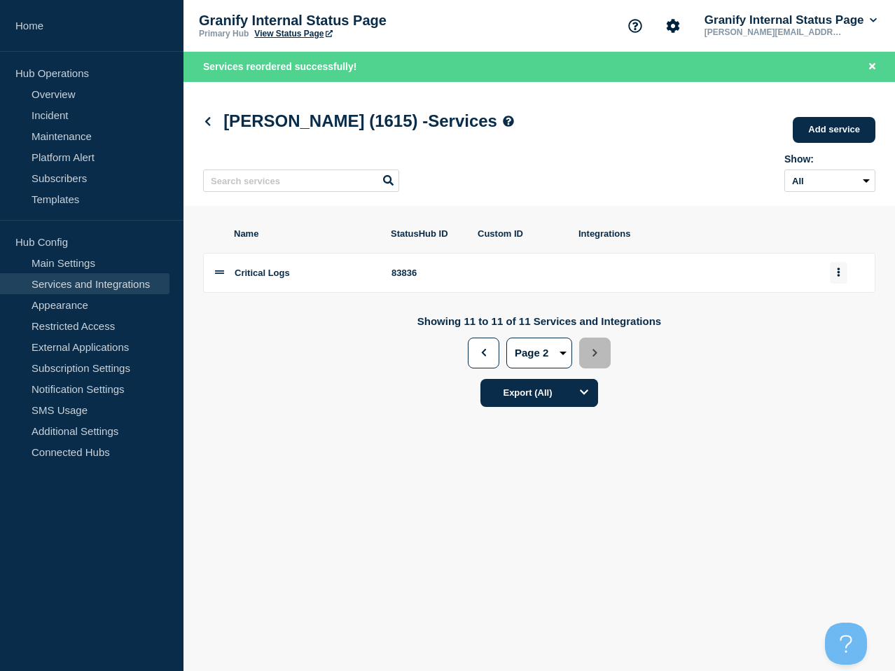
click at [842, 279] on button "group actions" at bounding box center [839, 273] width 18 height 22
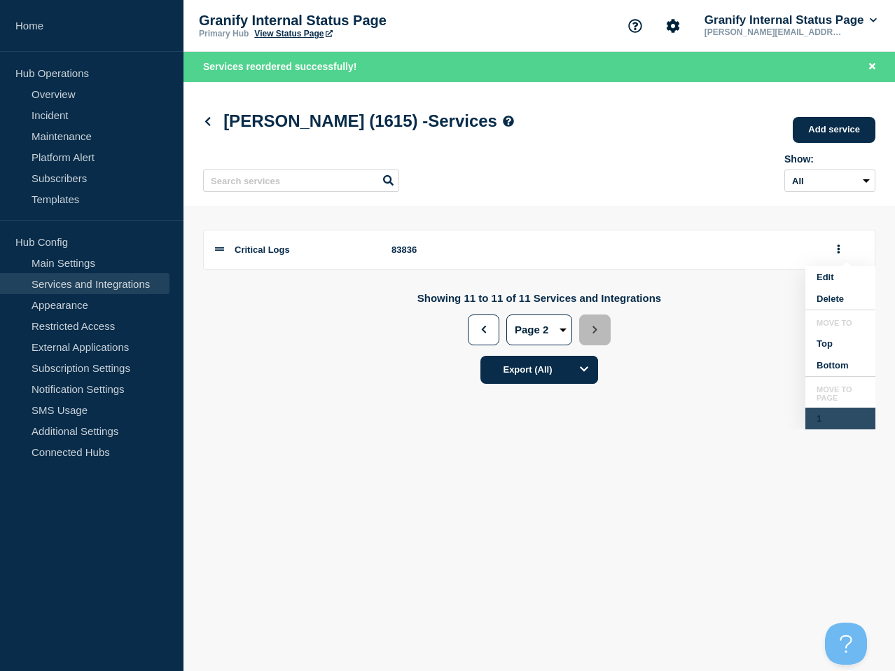
click at [831, 425] on button "1" at bounding box center [841, 419] width 70 height 22
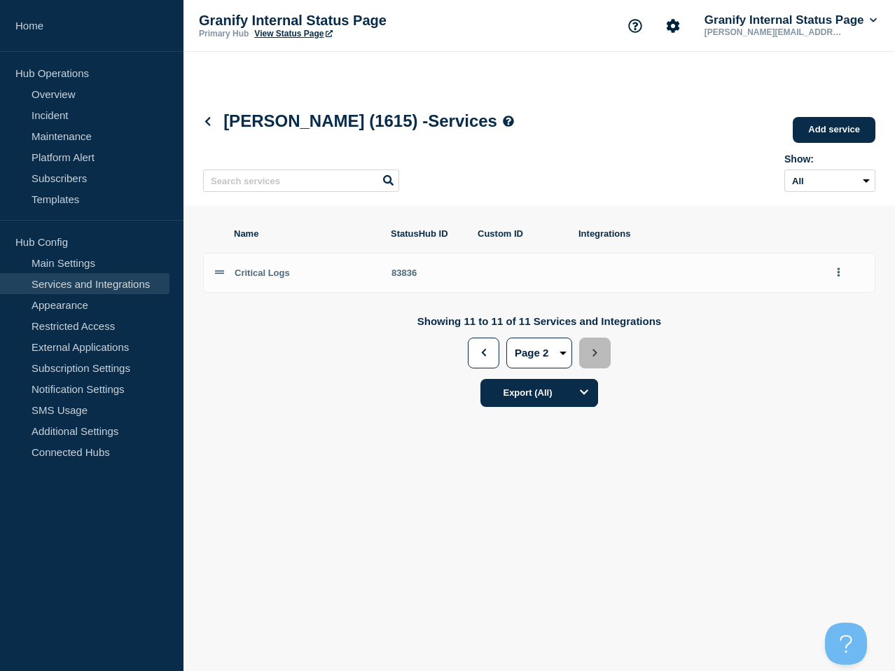
scroll to position [0, 0]
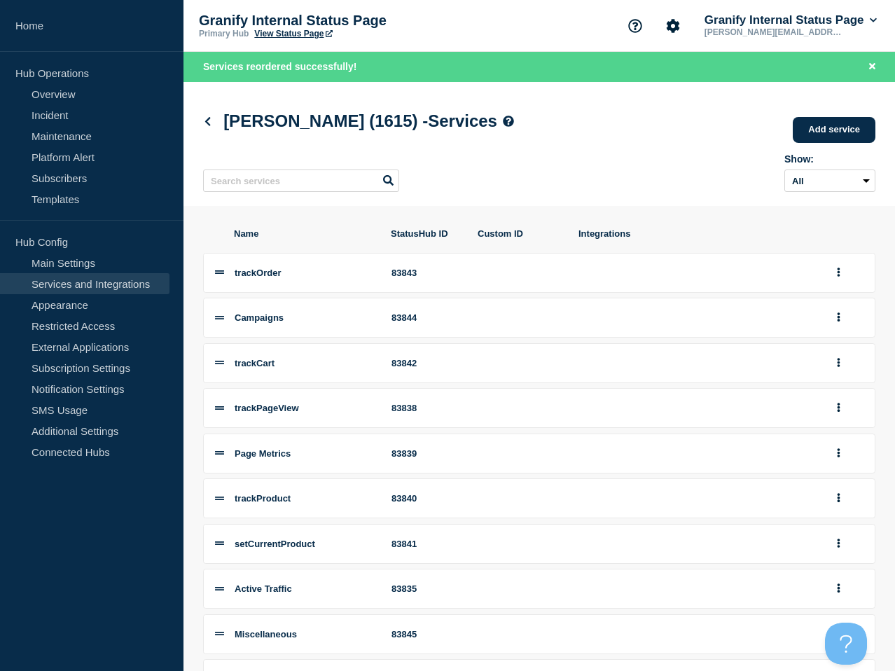
scroll to position [141, 0]
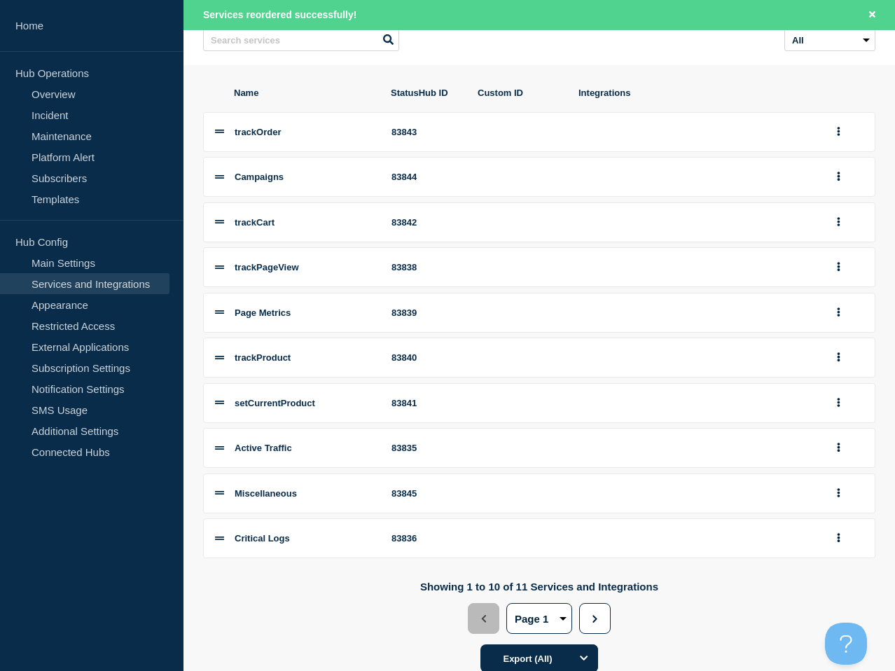
click at [219, 546] on li "Critical Logs 83836" at bounding box center [539, 538] width 673 height 40
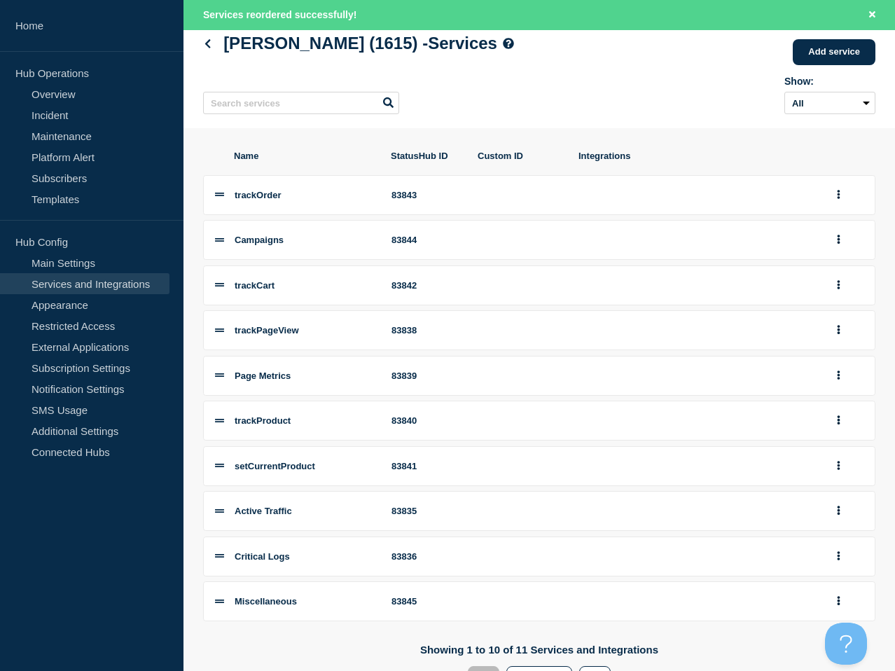
scroll to position [216, 0]
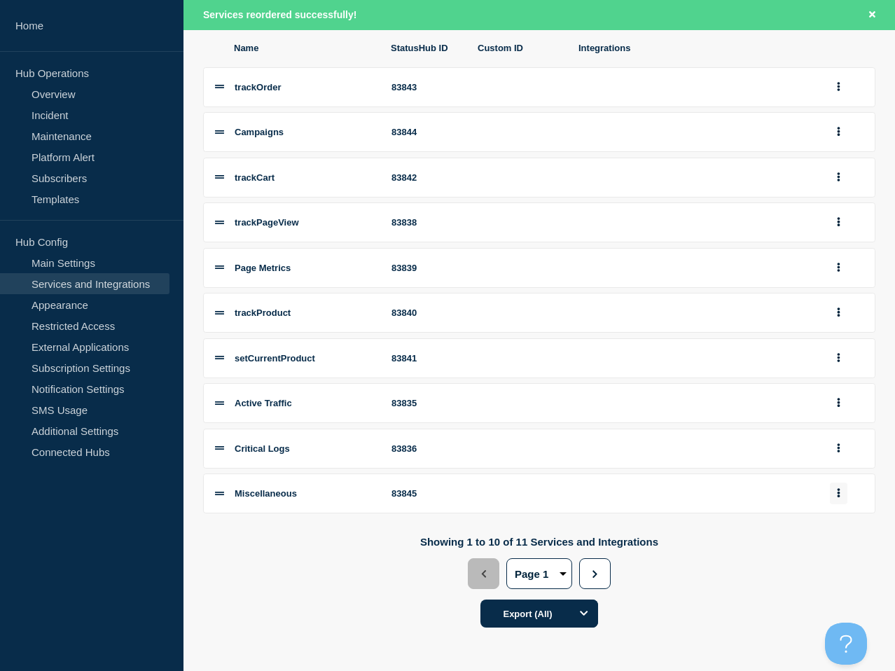
click at [839, 489] on icon "group actions" at bounding box center [839, 493] width 3 height 9
click at [823, 455] on button "2" at bounding box center [841, 452] width 70 height 22
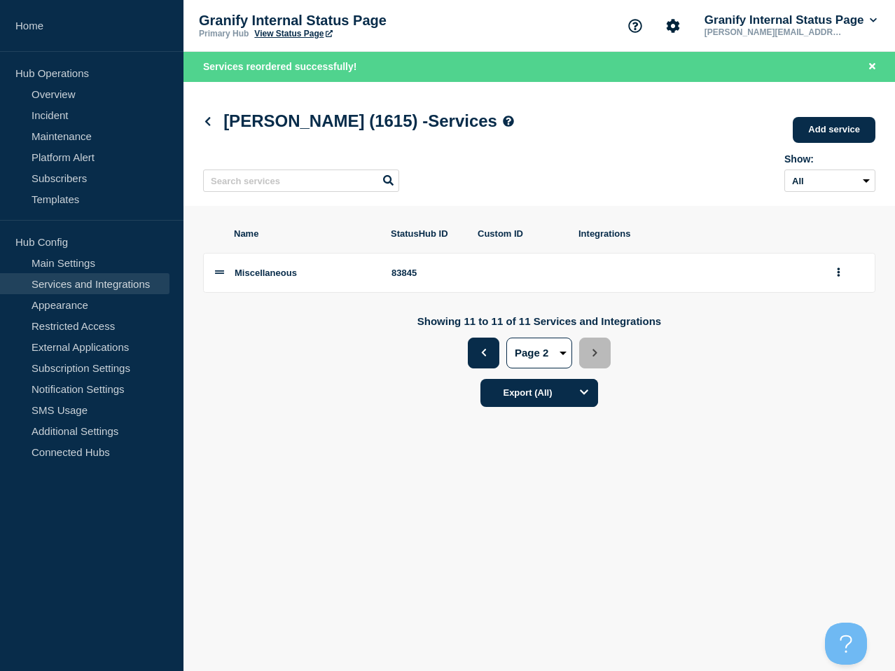
click at [468, 364] on button "Previous" at bounding box center [484, 353] width 32 height 31
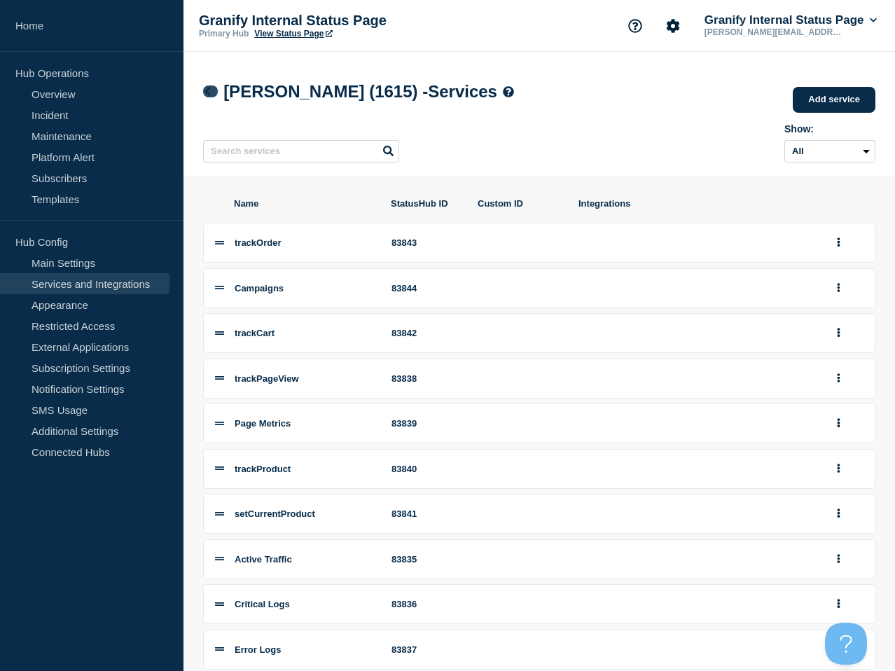
click at [210, 93] on icon at bounding box center [207, 91] width 11 height 9
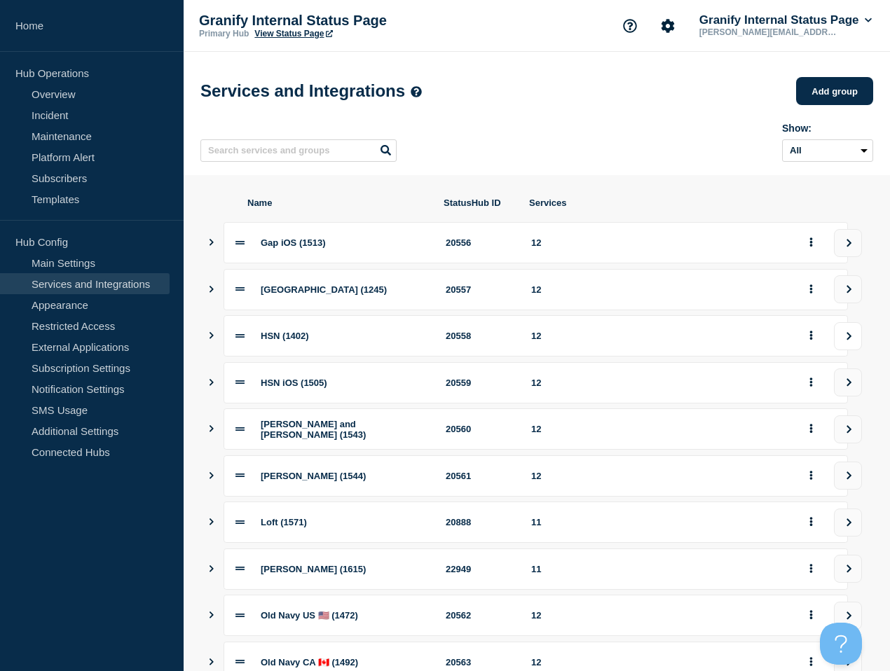
click at [848, 341] on icon "view group" at bounding box center [848, 336] width 9 height 8
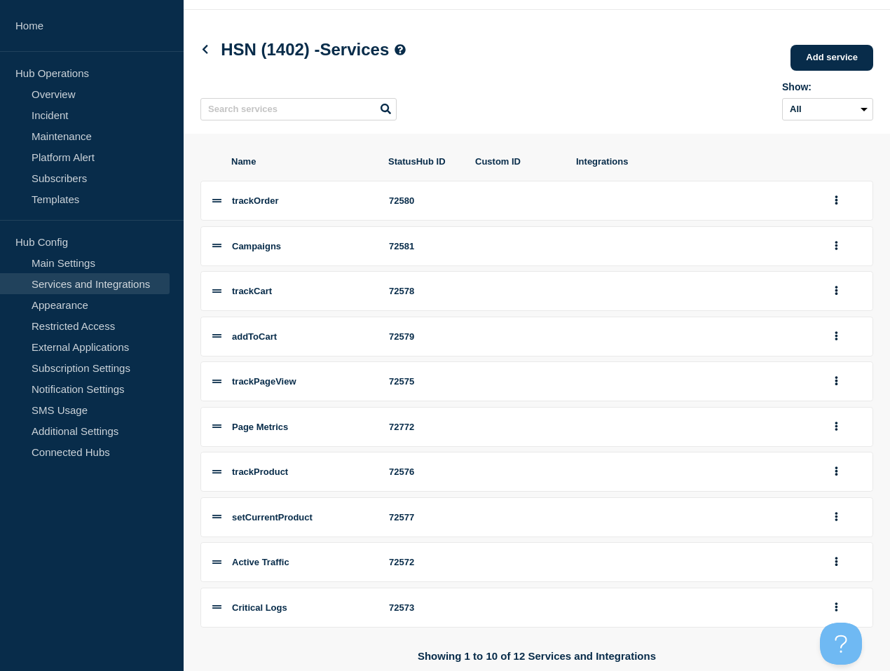
scroll to position [186, 0]
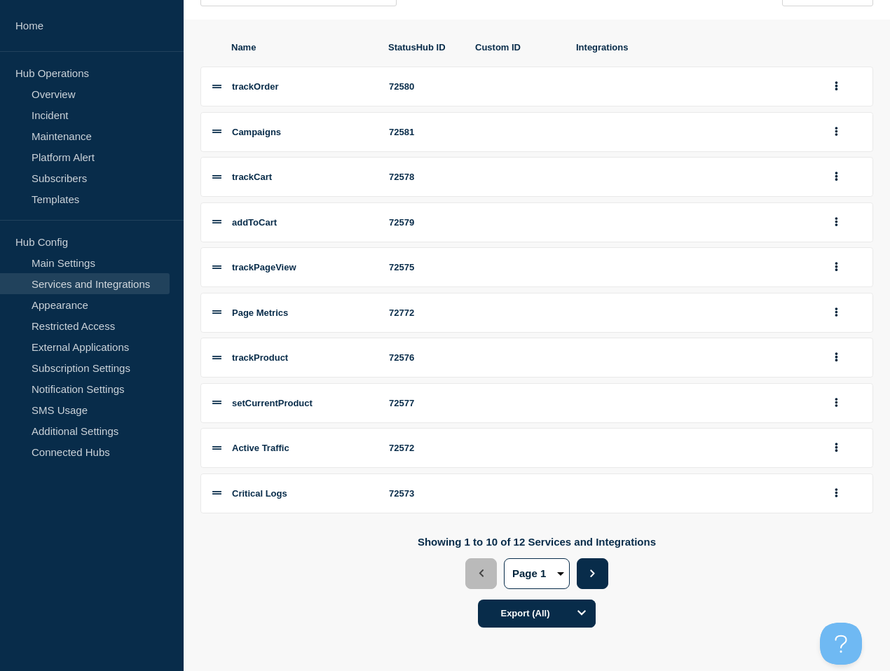
click at [599, 575] on button "Next" at bounding box center [593, 573] width 32 height 31
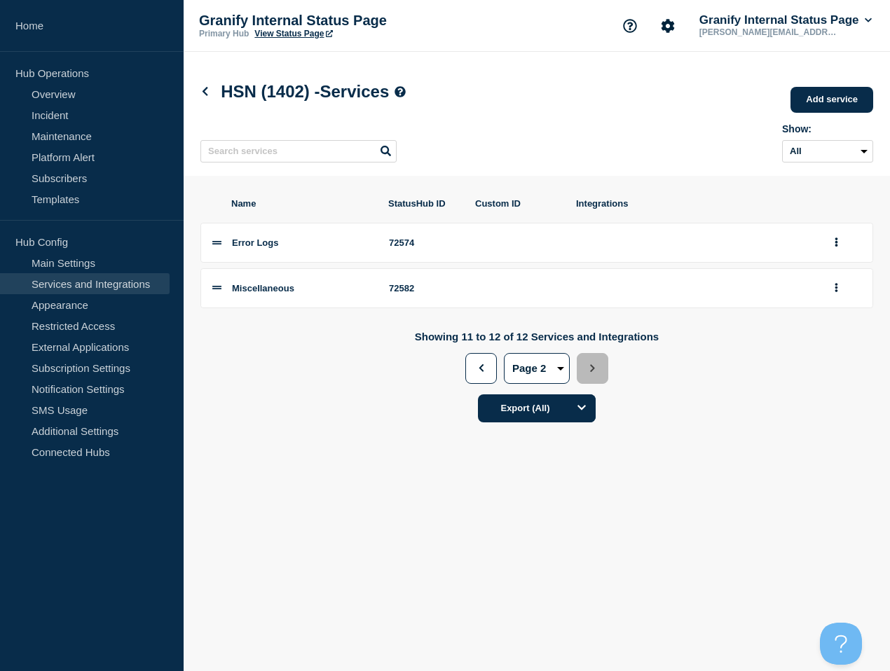
drag, startPoint x: 489, startPoint y: 374, endPoint x: 452, endPoint y: 372, distance: 37.2
click at [489, 374] on button "Previous" at bounding box center [481, 368] width 32 height 31
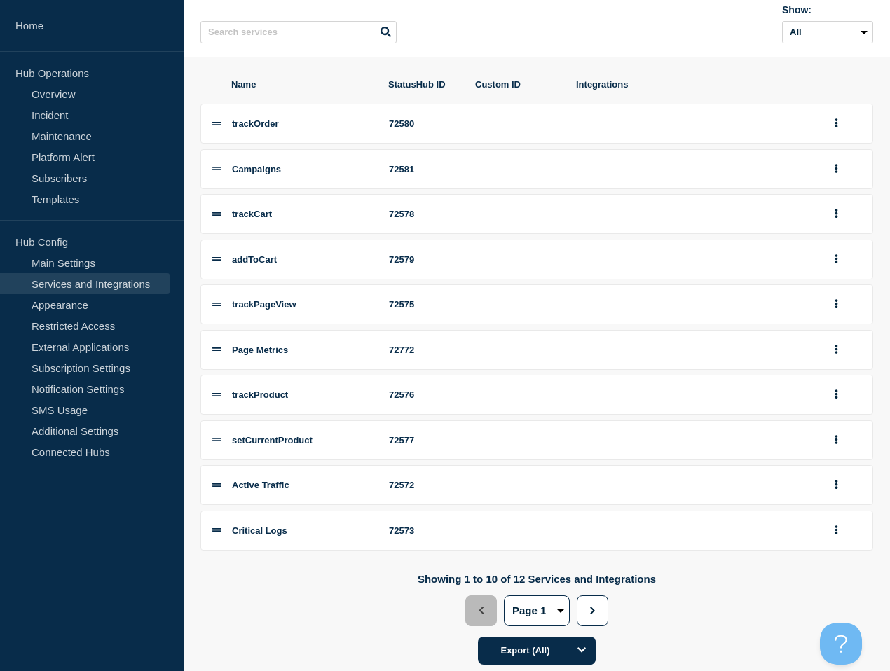
scroll to position [127, 0]
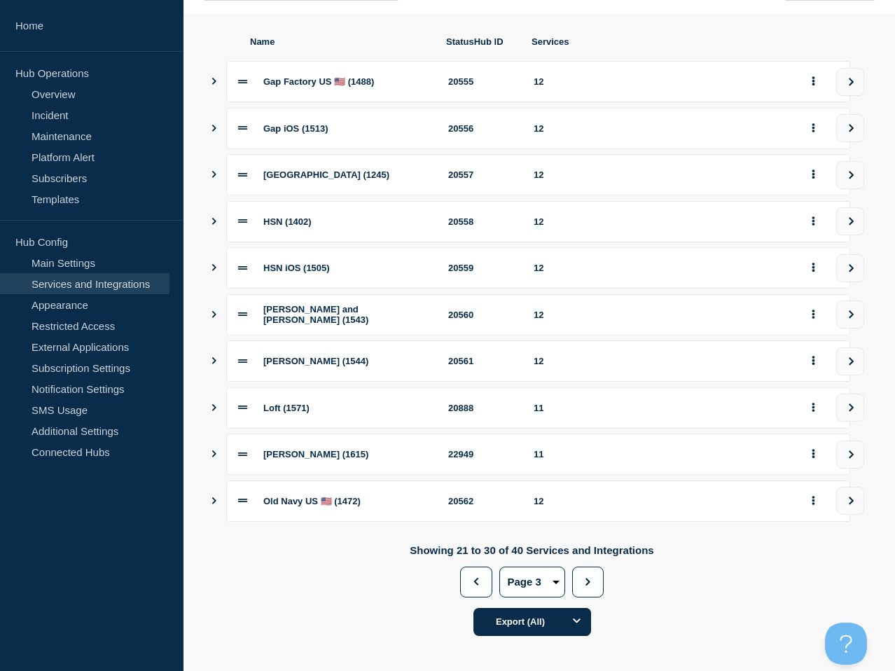
scroll to position [186, 0]
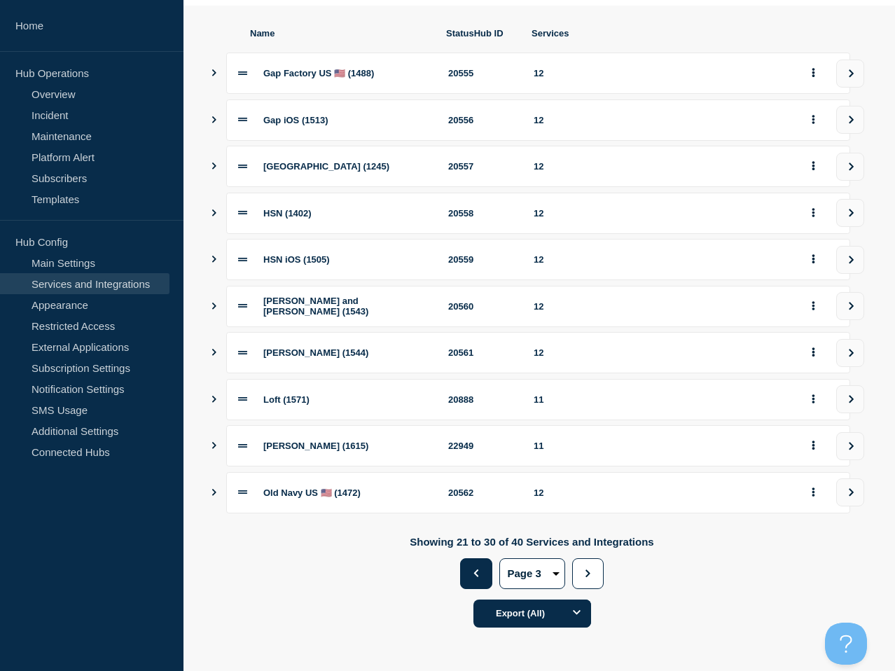
click at [475, 573] on icon "button" at bounding box center [476, 574] width 5 height 8
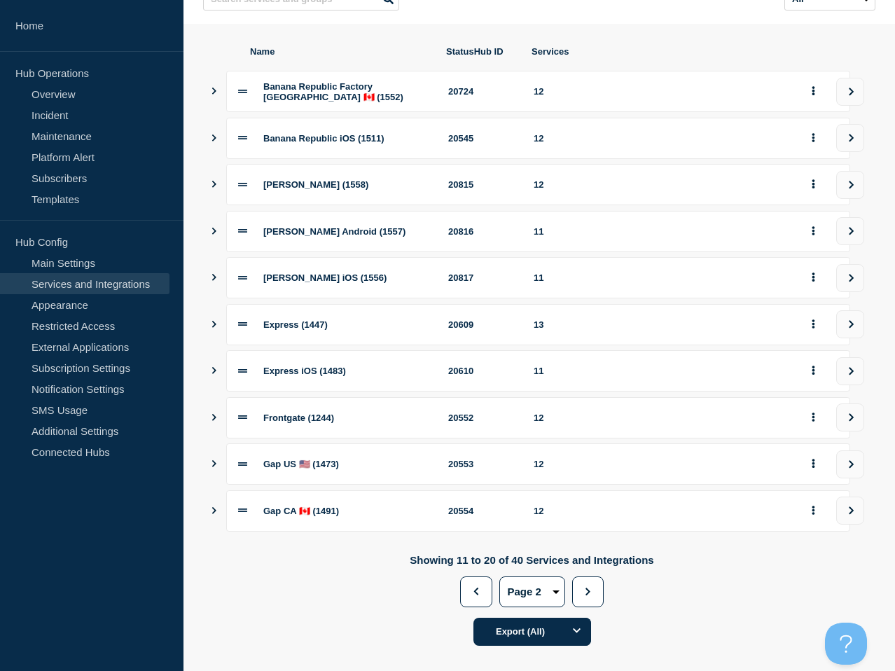
scroll to position [152, 0]
click at [479, 595] on icon "button" at bounding box center [476, 591] width 9 height 8
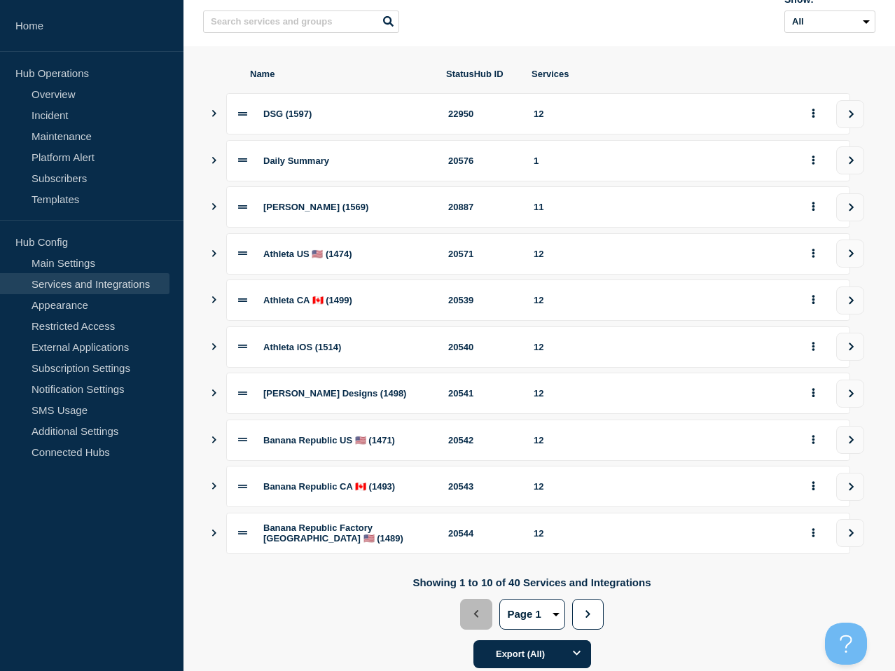
scroll to position [55, 0]
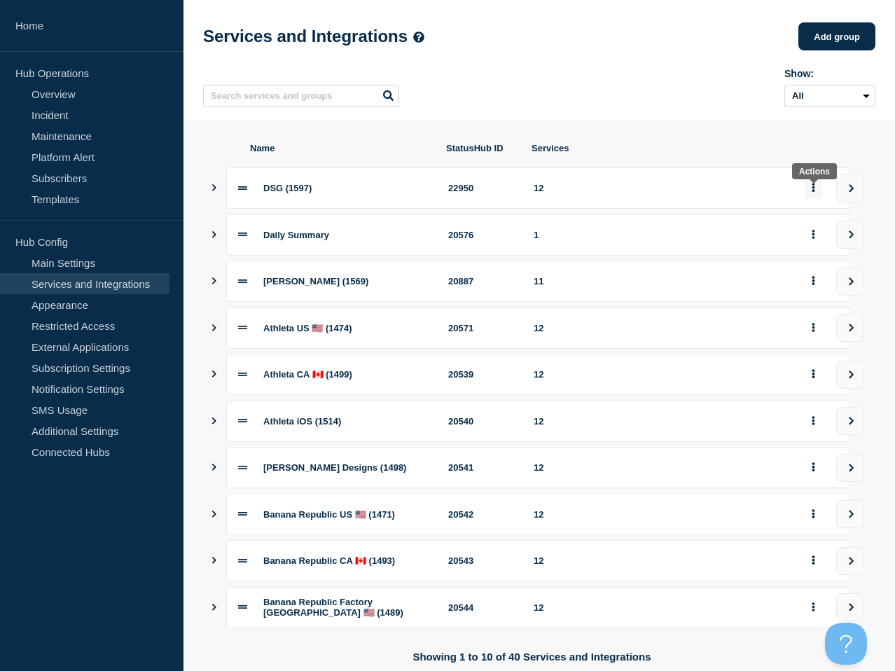
click at [812, 192] on icon "group actions" at bounding box center [814, 187] width 4 height 9
click at [809, 375] on button "2" at bounding box center [822, 364] width 70 height 22
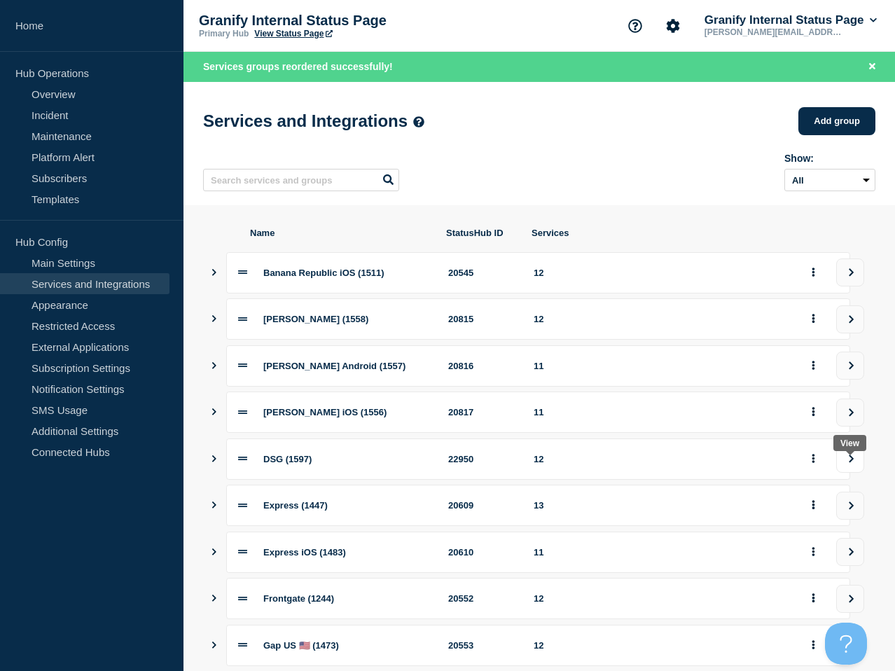
click at [848, 463] on icon "view group" at bounding box center [851, 459] width 9 height 8
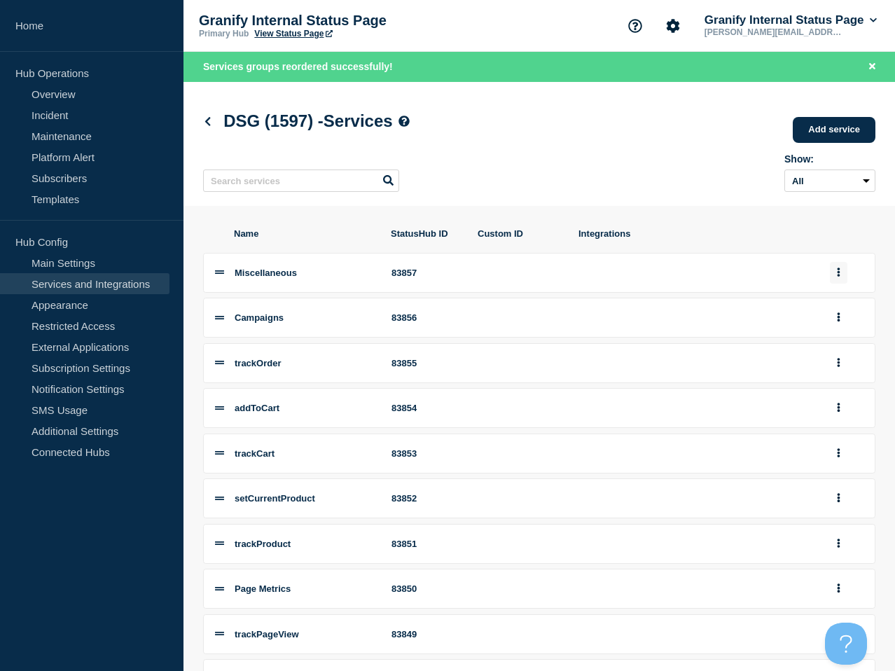
click at [837, 275] on icon "group actions" at bounding box center [839, 272] width 4 height 9
drag, startPoint x: 831, startPoint y: 455, endPoint x: 816, endPoint y: 448, distance: 16.3
click at [831, 453] on button "2" at bounding box center [841, 442] width 70 height 22
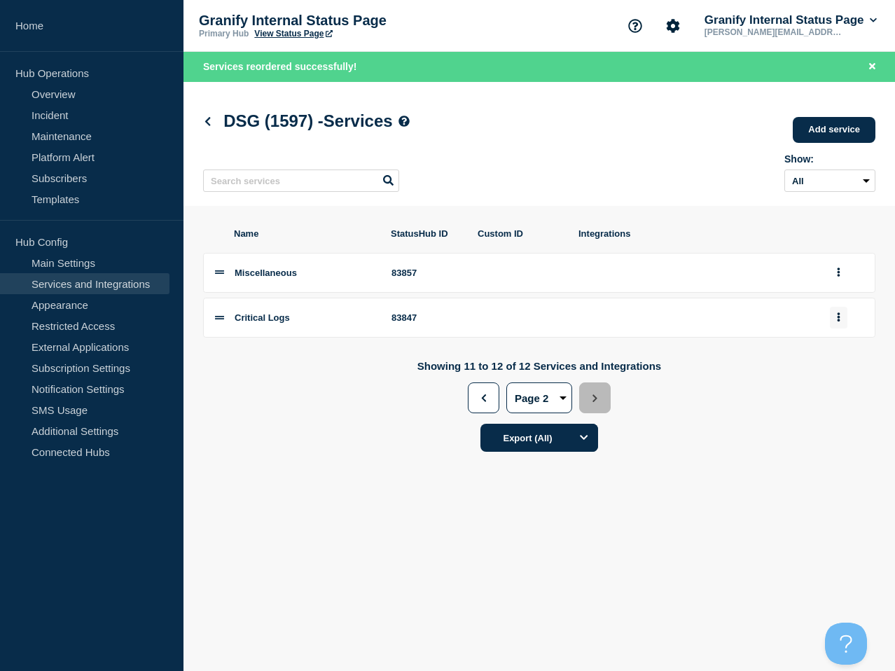
click at [843, 326] on button "group actions" at bounding box center [839, 318] width 18 height 22
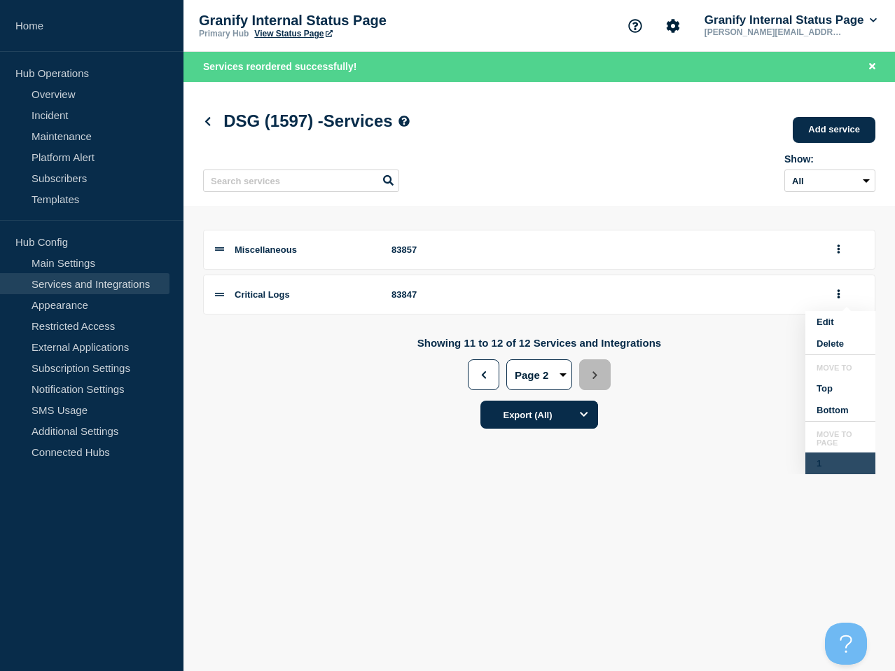
click at [834, 471] on button "1" at bounding box center [841, 464] width 70 height 22
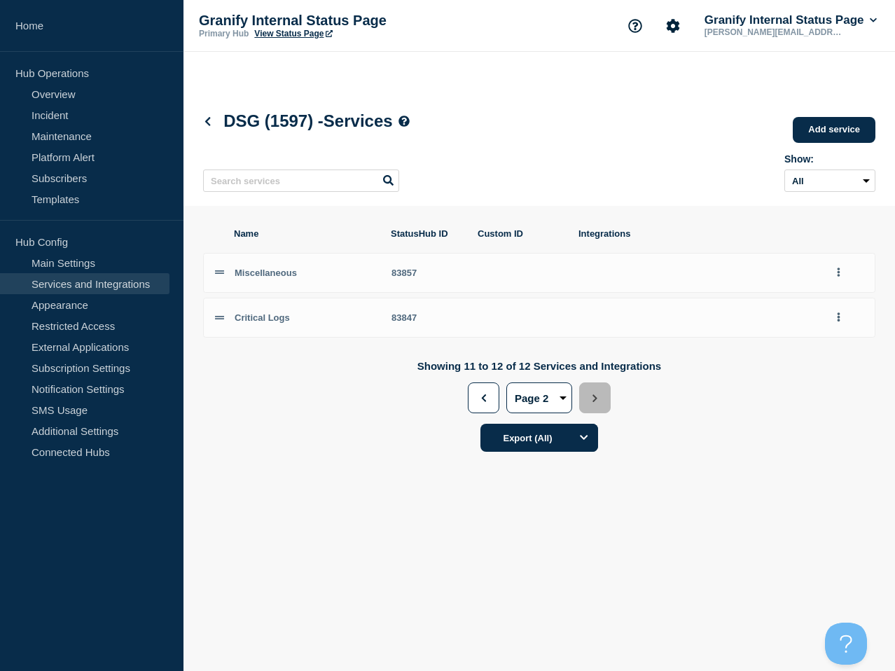
scroll to position [0, 0]
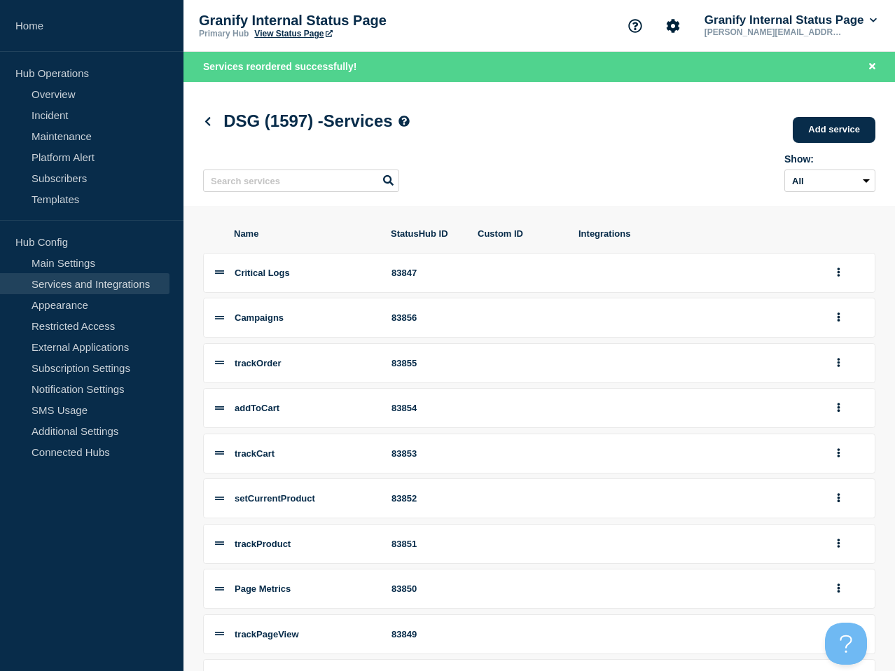
click at [205, 397] on div "Critical Logs 83847 Campaigns 83856 trackOrder 83855 addToCart 83854 trackCart …" at bounding box center [539, 476] width 673 height 447
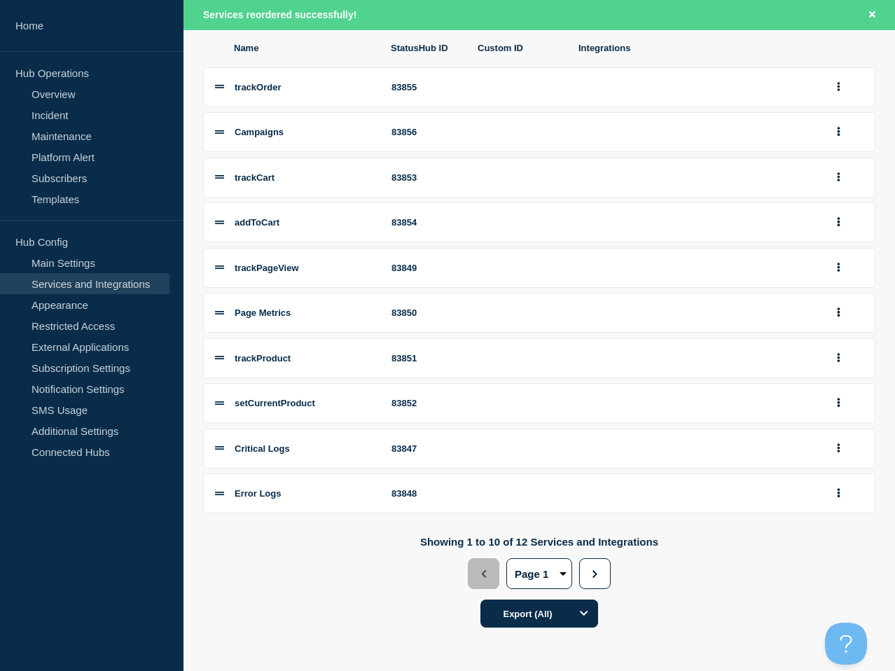
scroll to position [184, 0]
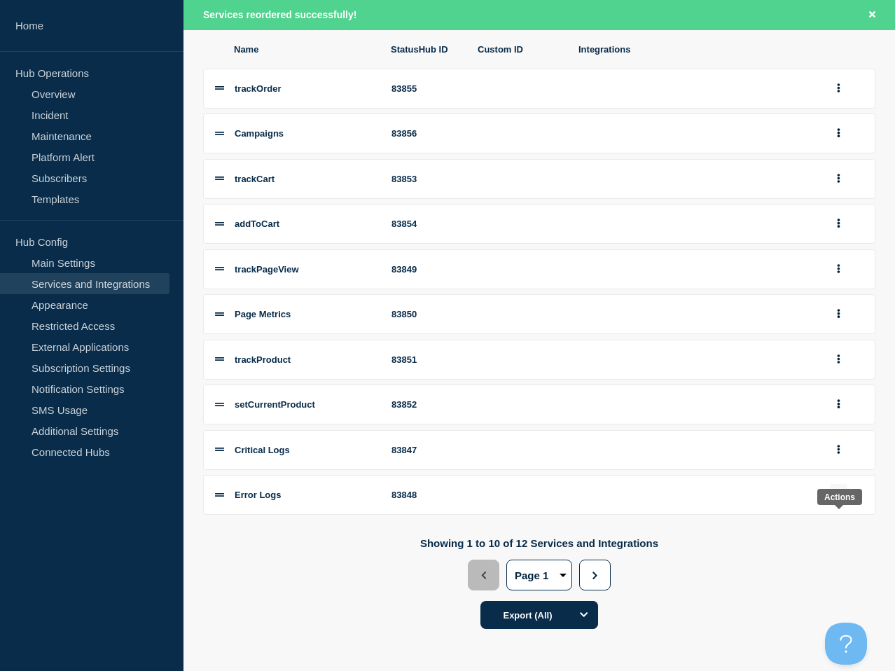
click at [840, 499] on icon "group actions" at bounding box center [839, 494] width 4 height 9
click at [827, 464] on button "2" at bounding box center [841, 453] width 70 height 22
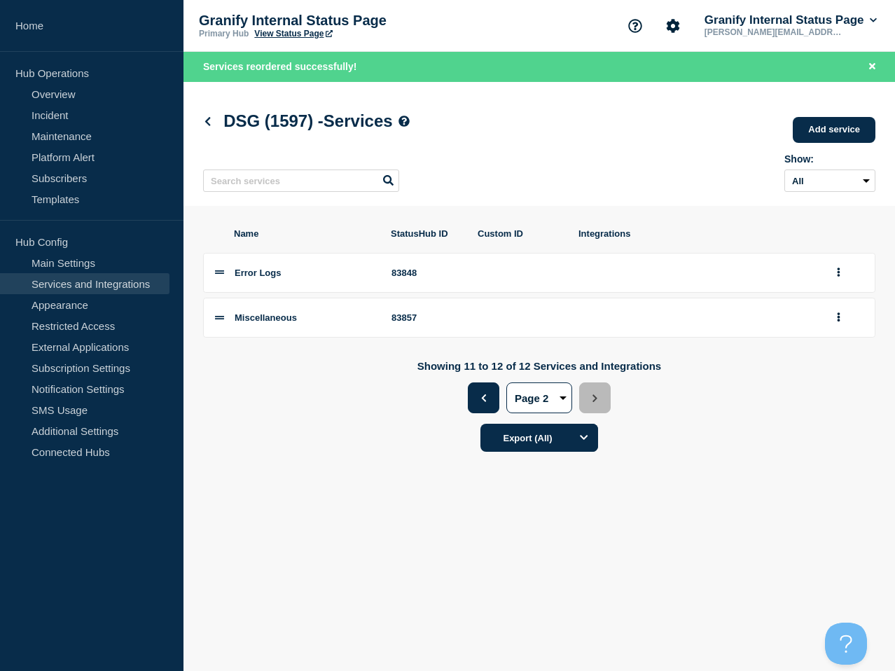
click at [484, 413] on button "Previous" at bounding box center [484, 398] width 32 height 31
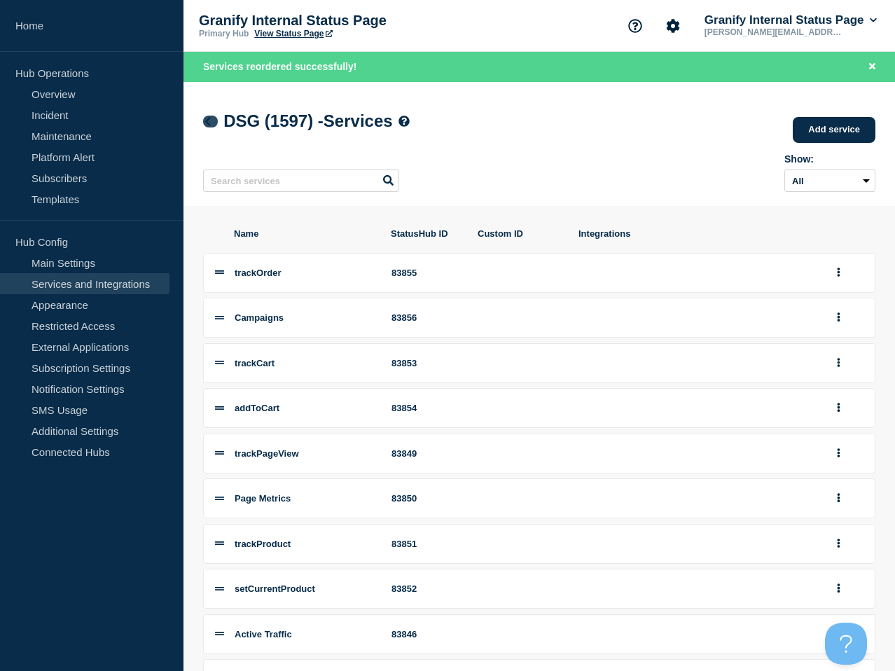
click at [211, 123] on icon at bounding box center [207, 121] width 11 height 9
